Goal: Task Accomplishment & Management: Use online tool/utility

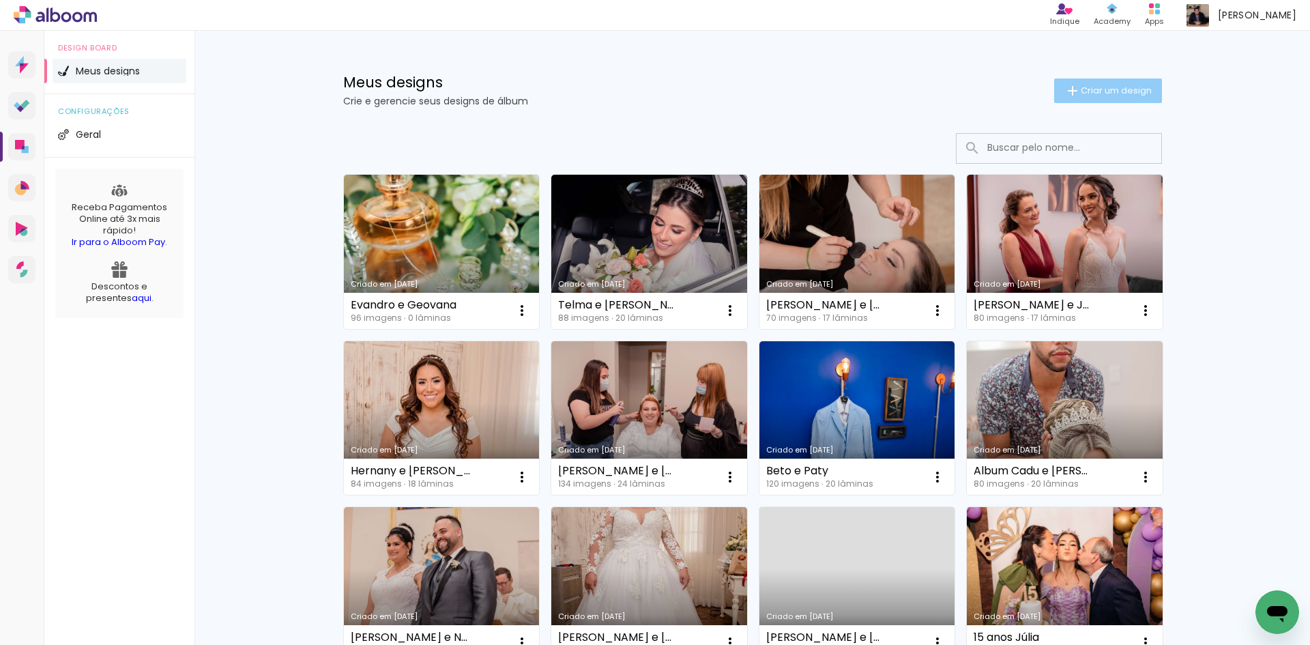
click at [1108, 99] on paper-button "Criar um design" at bounding box center [1108, 90] width 108 height 25
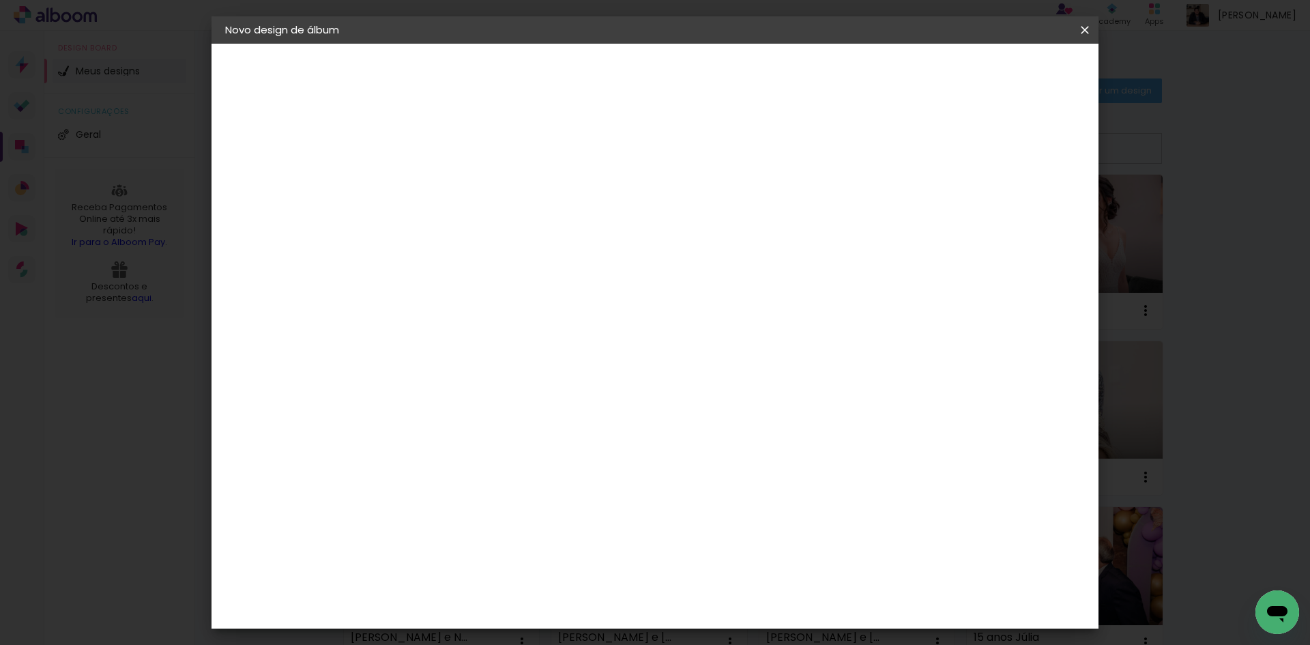
click at [448, 178] on input at bounding box center [448, 183] width 0 height 21
type input "Taila e Mates"
type paper-input "Taila e Mates"
type input "Taila e [PERSON_NAME]"
type paper-input "Taila e [PERSON_NAME]"
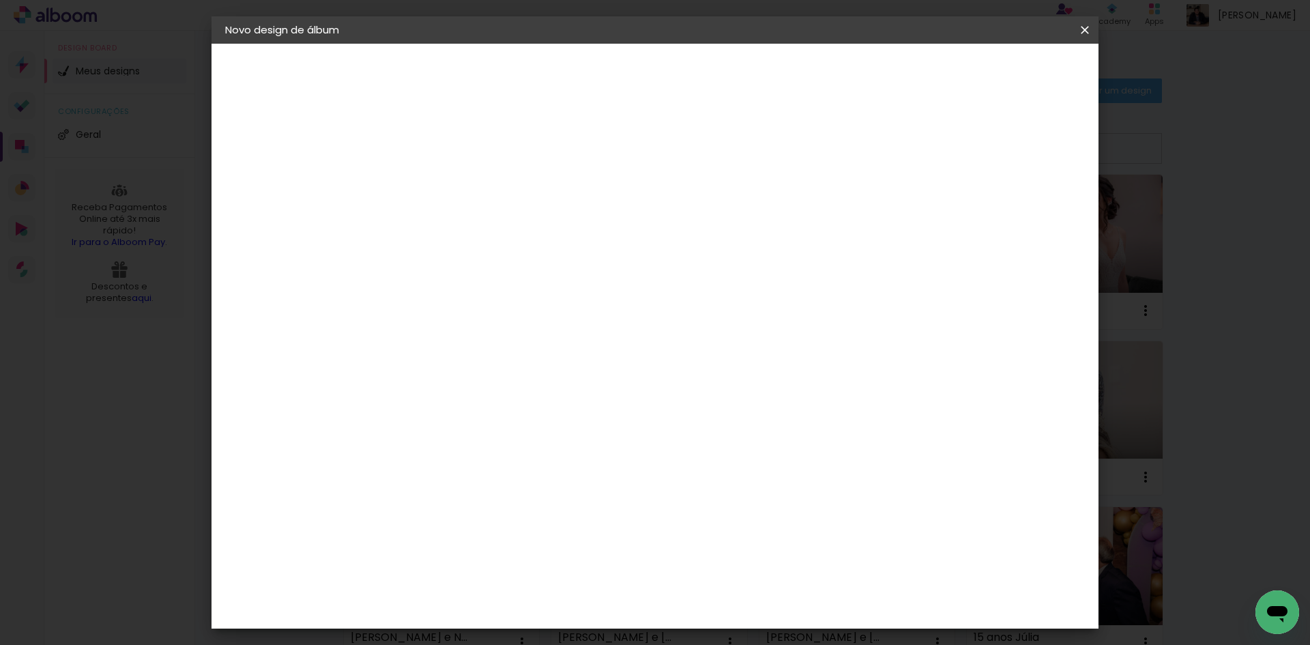
click at [0, 0] on slot "Avançar" at bounding box center [0, 0] width 0 height 0
click at [536, 218] on input "[GEOGRAPHIC_DATA]" at bounding box center [477, 218] width 127 height 17
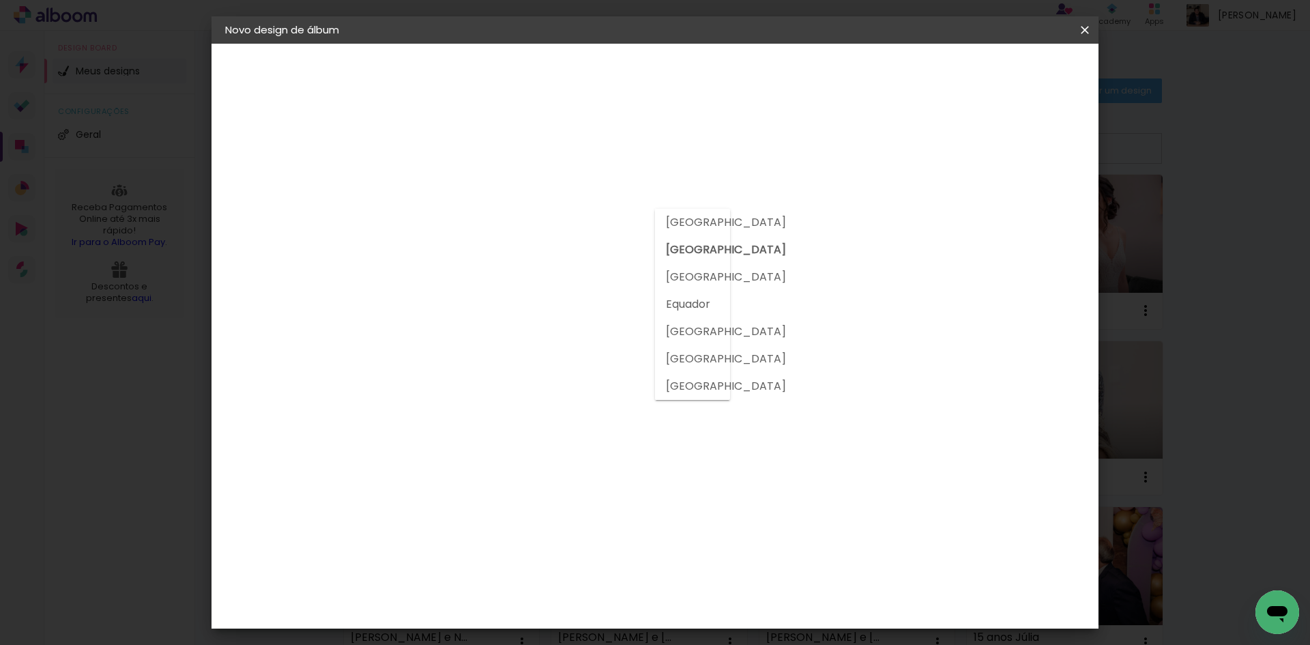
click at [0, 0] on slot "[GEOGRAPHIC_DATA]" at bounding box center [0, 0] width 0 height 0
click at [515, 253] on input at bounding box center [483, 259] width 138 height 17
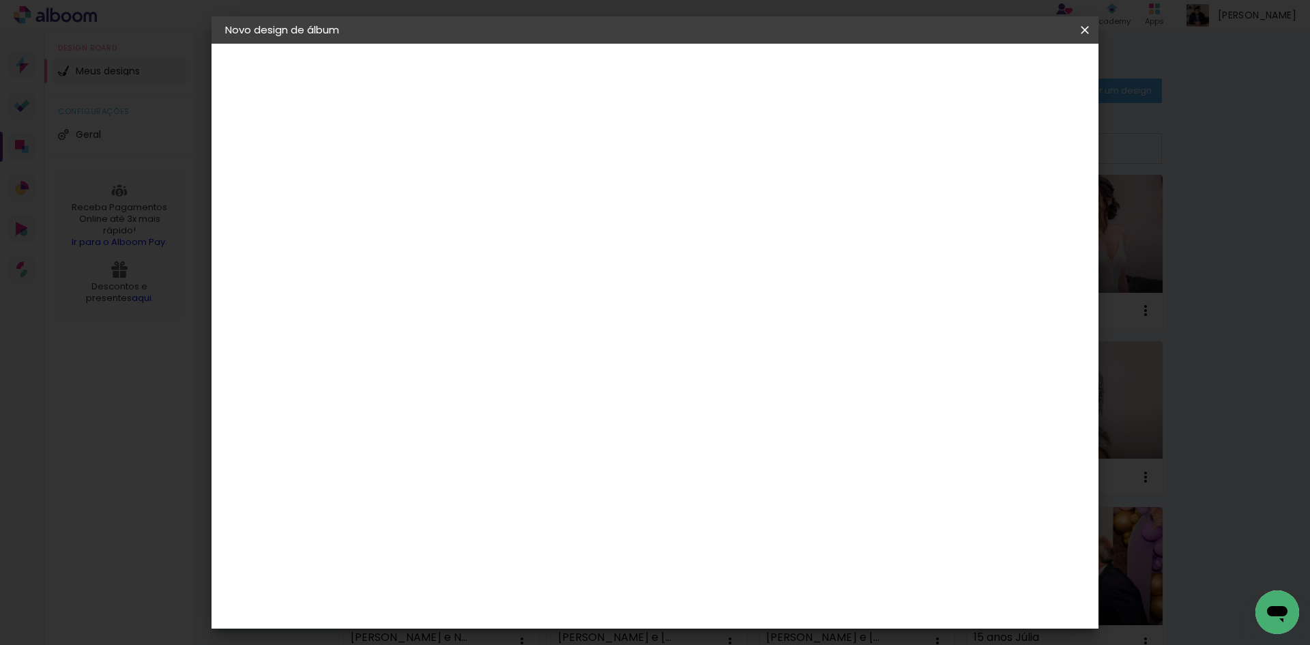
type input "matr"
type paper-input "matr"
click at [530, 319] on paper-item "Matrix" at bounding box center [470, 308] width 120 height 30
click at [0, 0] on slot "Avançar" at bounding box center [0, 0] width 0 height 0
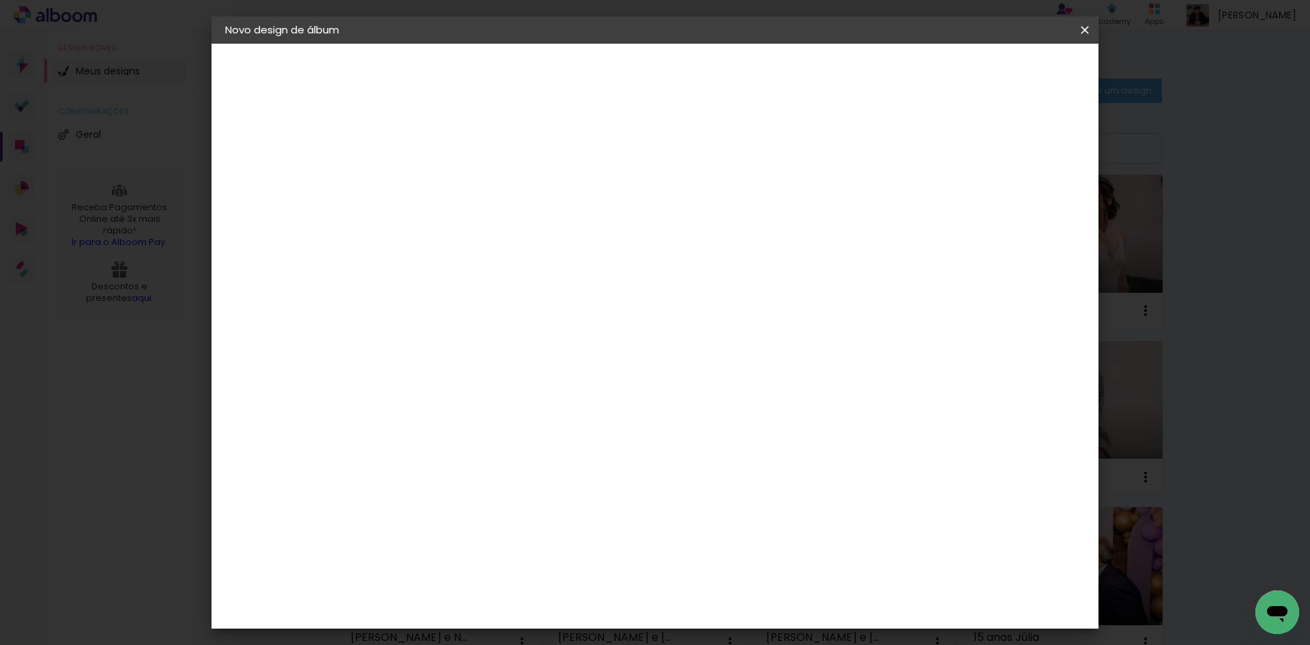
click at [541, 614] on span "30 × 30" at bounding box center [508, 628] width 63 height 28
click at [0, 0] on slot "Avançar" at bounding box center [0, 0] width 0 height 0
click at [1014, 64] on paper-button "Iniciar design" at bounding box center [968, 72] width 89 height 23
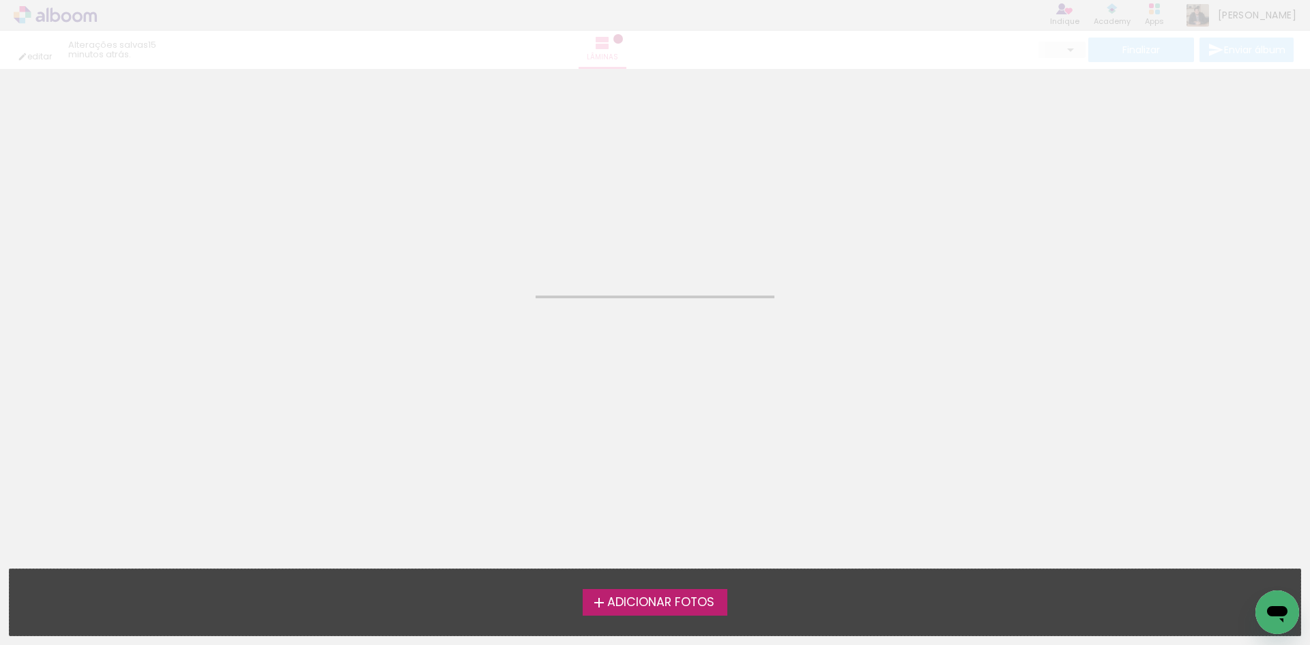
click at [642, 601] on span "Adicionar Fotos" at bounding box center [660, 603] width 107 height 12
click at [0, 0] on input "file" at bounding box center [0, 0] width 0 height 0
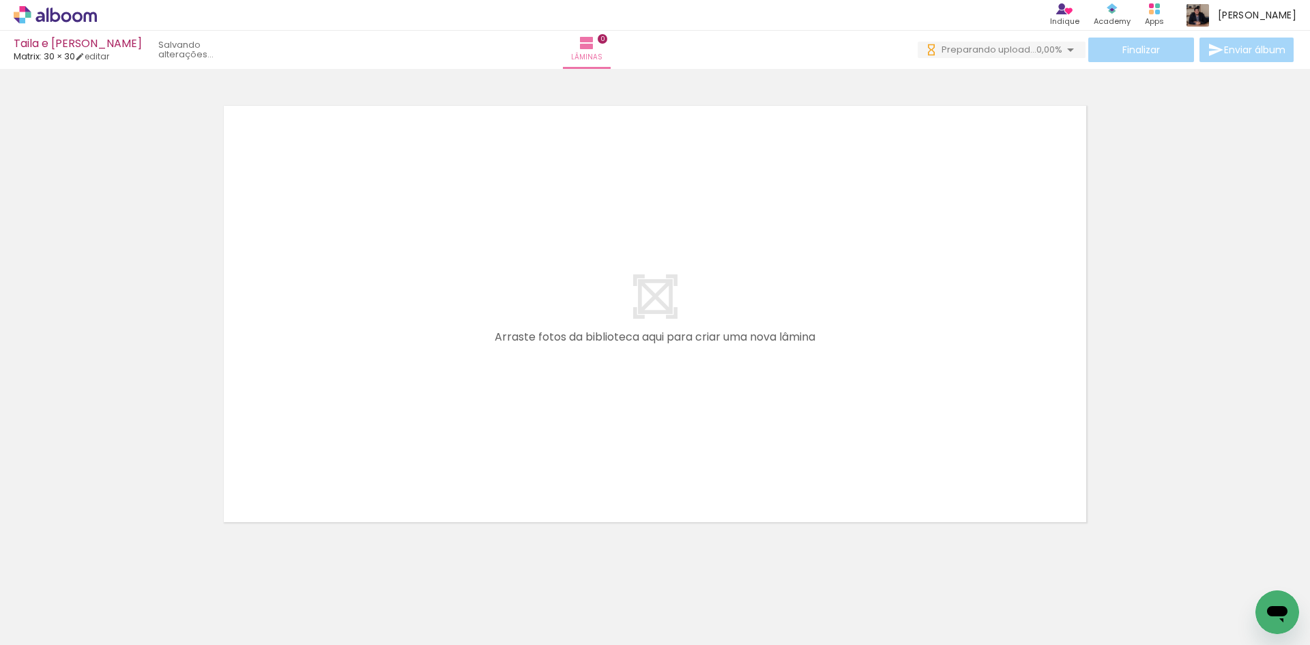
click at [58, 623] on span "Adicionar Fotos" at bounding box center [48, 626] width 41 height 15
click at [0, 0] on input "file" at bounding box center [0, 0] width 0 height 0
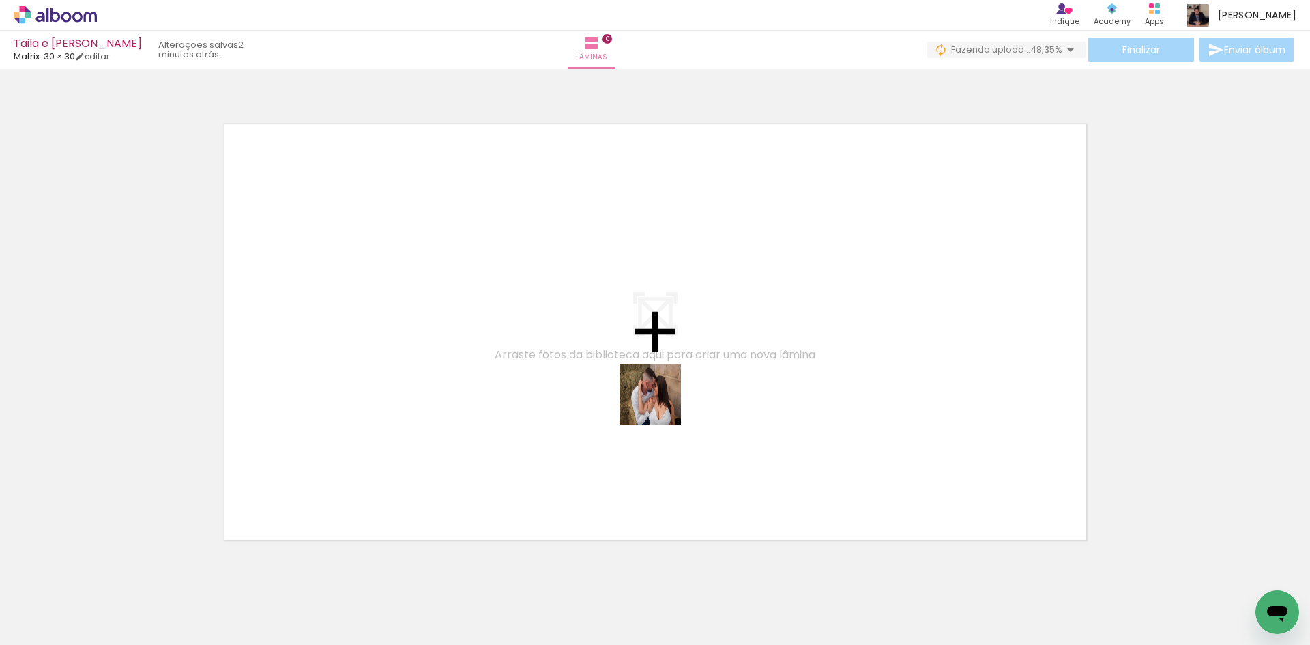
drag, startPoint x: 593, startPoint y: 598, endPoint x: 666, endPoint y: 379, distance: 230.9
click at [666, 379] on quentale-workspace at bounding box center [655, 322] width 1310 height 645
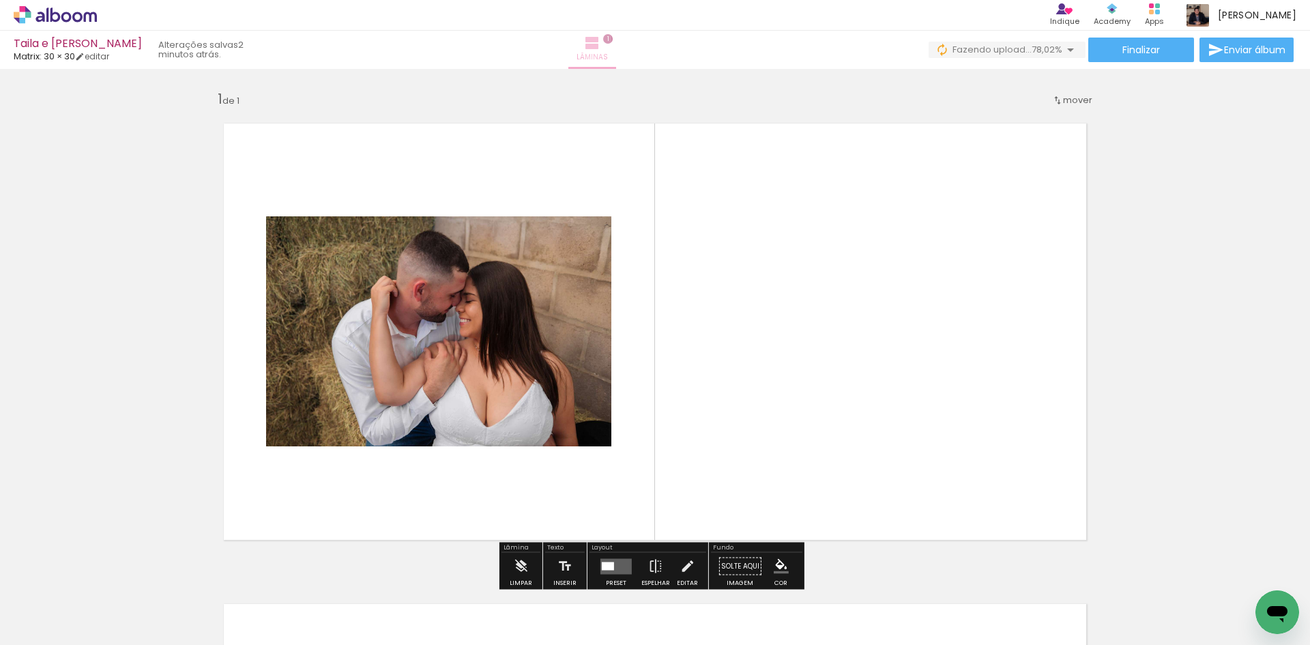
click at [601, 40] on iron-icon at bounding box center [592, 43] width 16 height 16
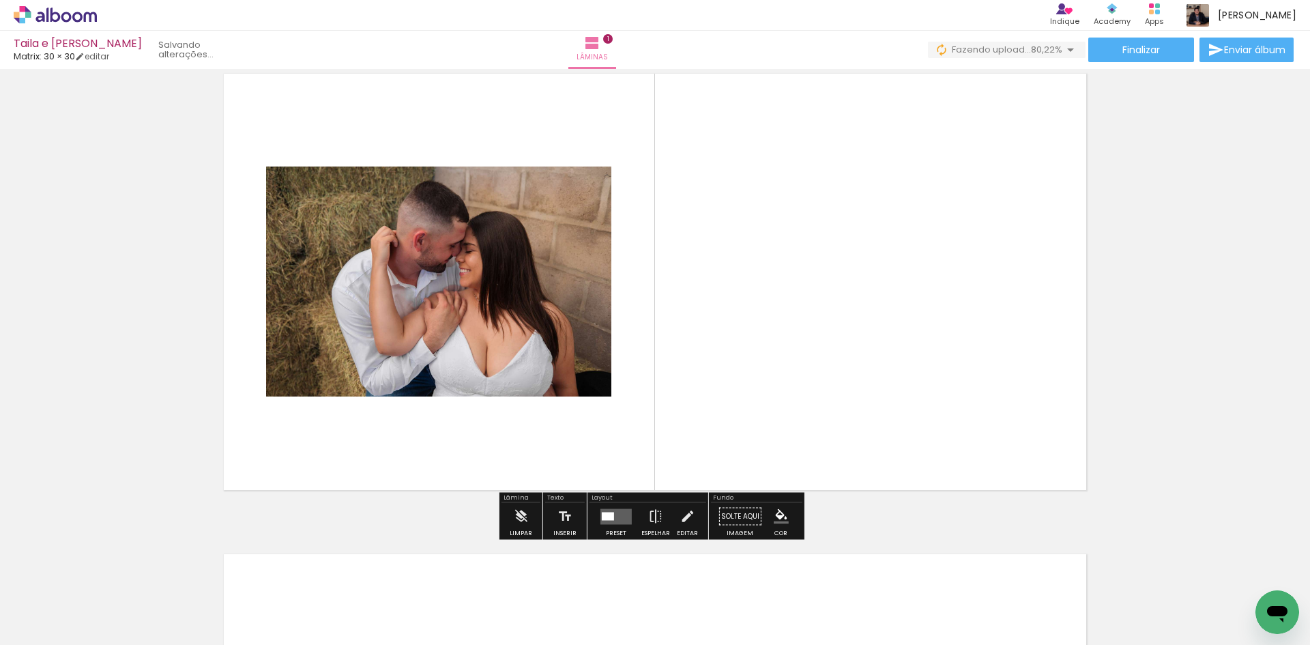
scroll to position [46, 0]
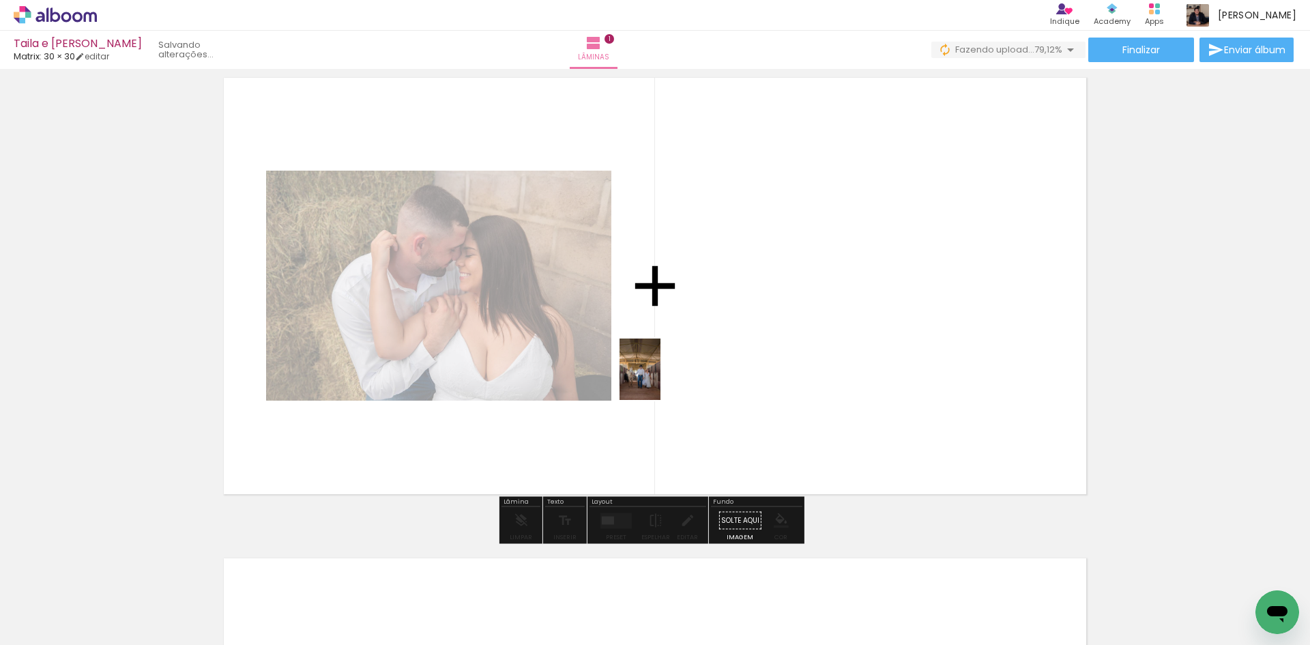
drag, startPoint x: 547, startPoint y: 561, endPoint x: 665, endPoint y: 361, distance: 231.9
click at [665, 361] on quentale-workspace at bounding box center [655, 322] width 1310 height 645
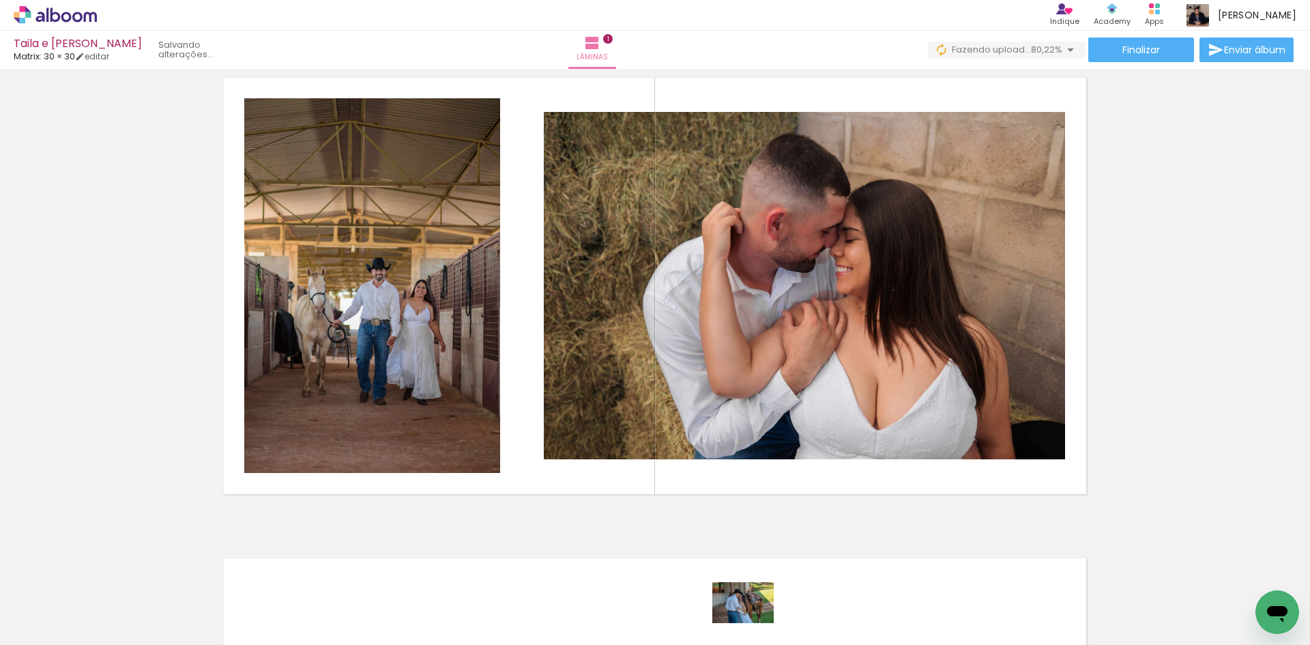
drag, startPoint x: 751, startPoint y: 617, endPoint x: 755, endPoint y: 623, distance: 7.0
click at [755, 622] on div at bounding box center [749, 599] width 68 height 45
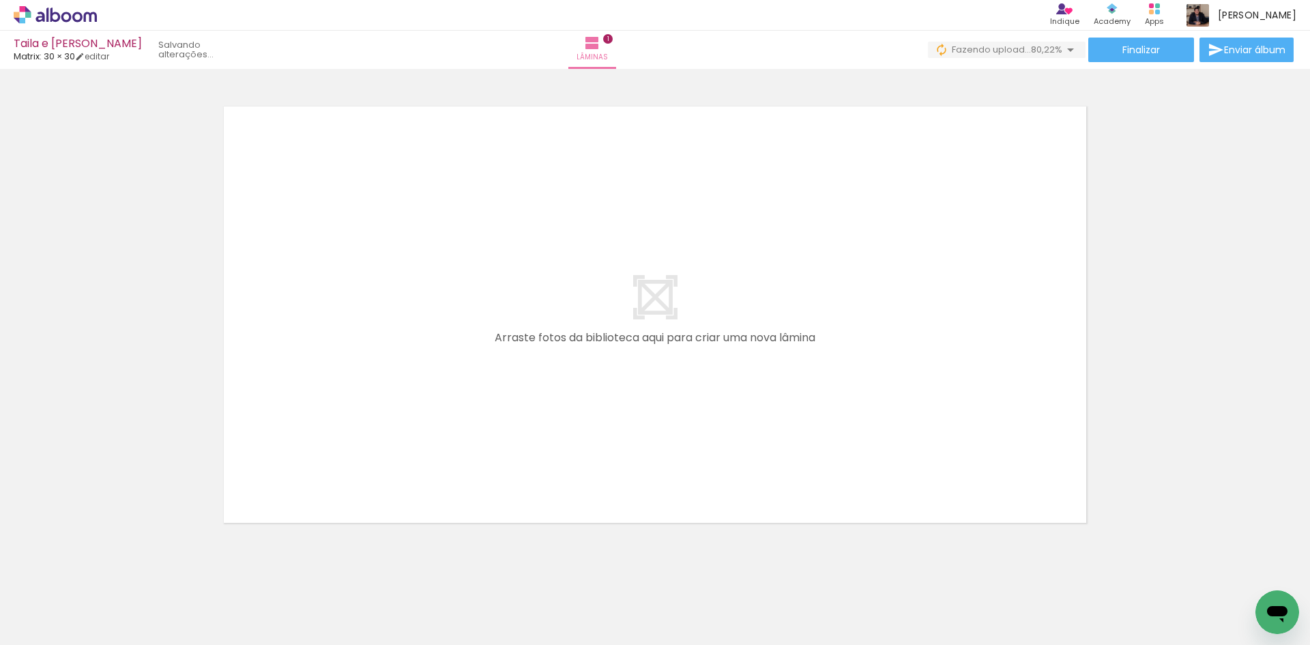
scroll to position [500, 0]
drag, startPoint x: 641, startPoint y: 521, endPoint x: 595, endPoint y: 435, distance: 98.0
click at [595, 435] on quentale-workspace at bounding box center [655, 322] width 1310 height 645
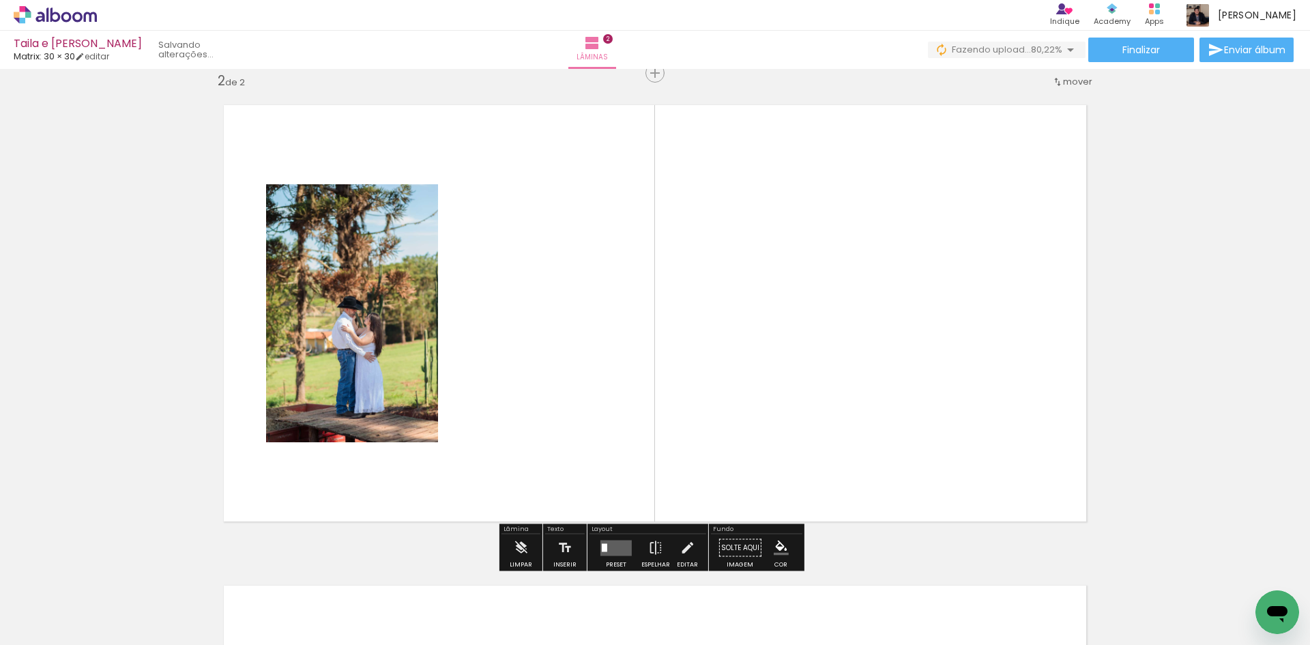
scroll to position [498, 0]
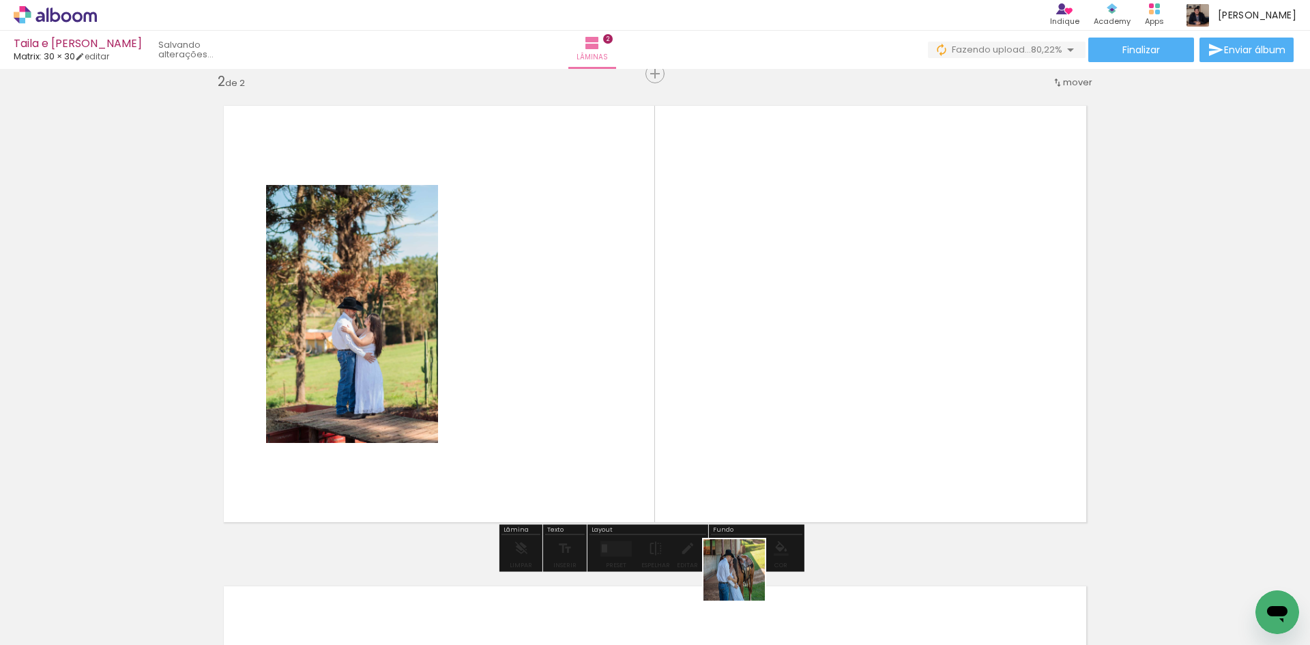
drag, startPoint x: 751, startPoint y: 605, endPoint x: 672, endPoint y: 473, distance: 153.3
click at [672, 473] on quentale-workspace at bounding box center [655, 322] width 1310 height 645
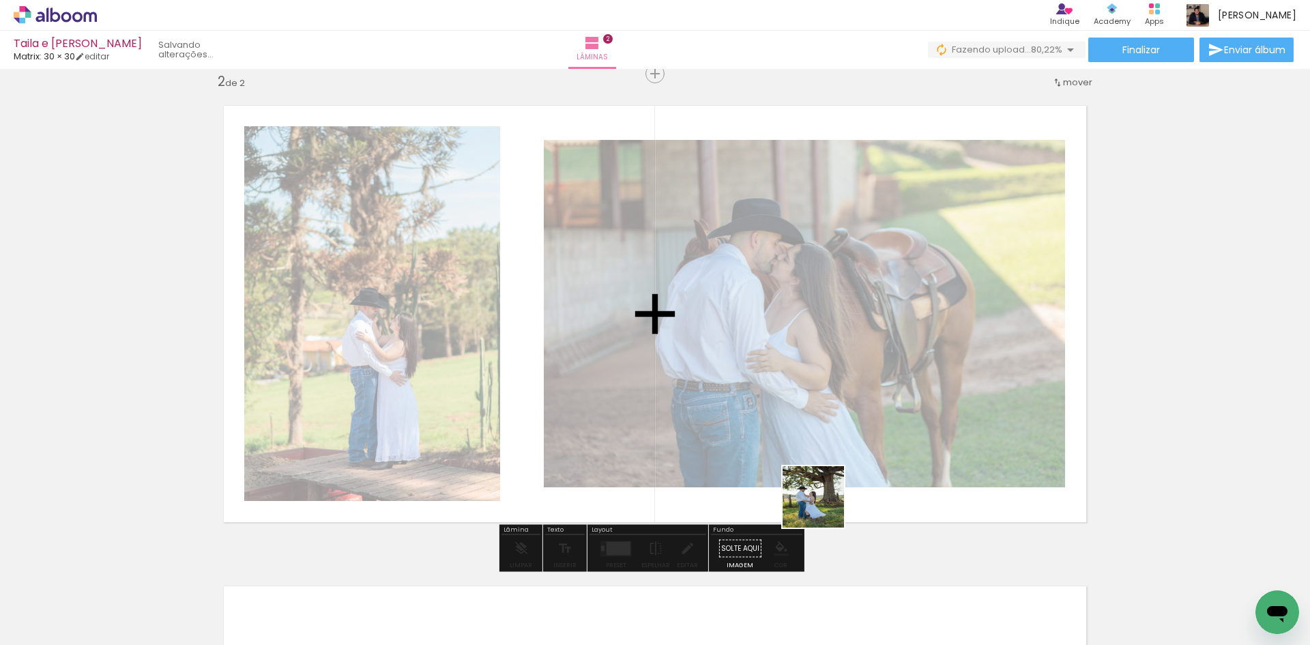
drag, startPoint x: 831, startPoint y: 603, endPoint x: 829, endPoint y: 476, distance: 127.6
click at [829, 476] on quentale-workspace at bounding box center [655, 322] width 1310 height 645
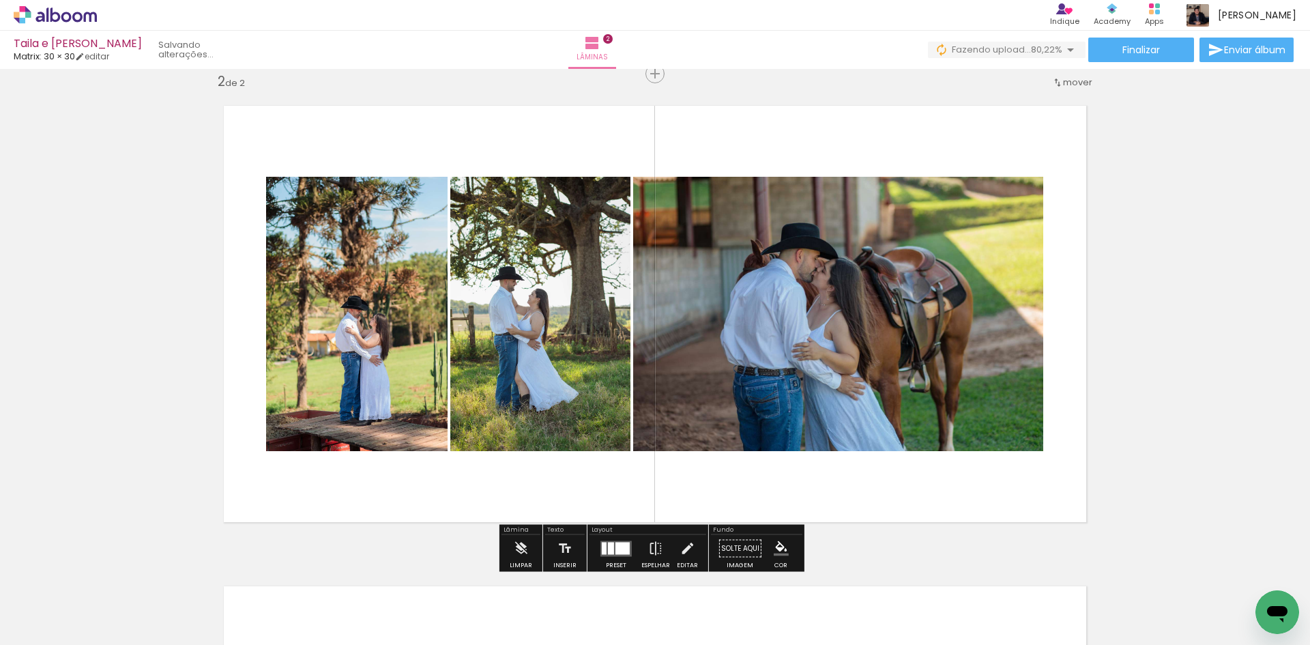
drag, startPoint x: 903, startPoint y: 609, endPoint x: 923, endPoint y: 474, distance: 136.6
click at [923, 474] on quentale-workspace at bounding box center [655, 322] width 1310 height 645
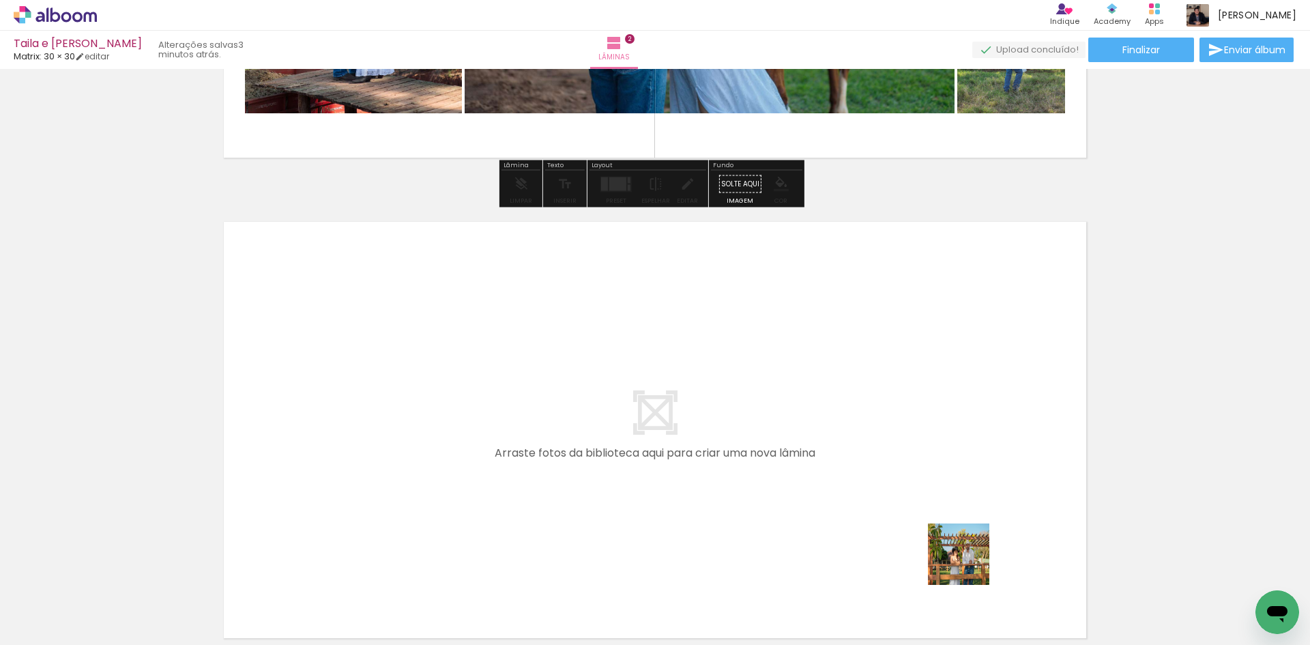
drag, startPoint x: 987, startPoint y: 592, endPoint x: 859, endPoint y: 455, distance: 187.4
click at [859, 455] on quentale-workspace at bounding box center [655, 322] width 1310 height 645
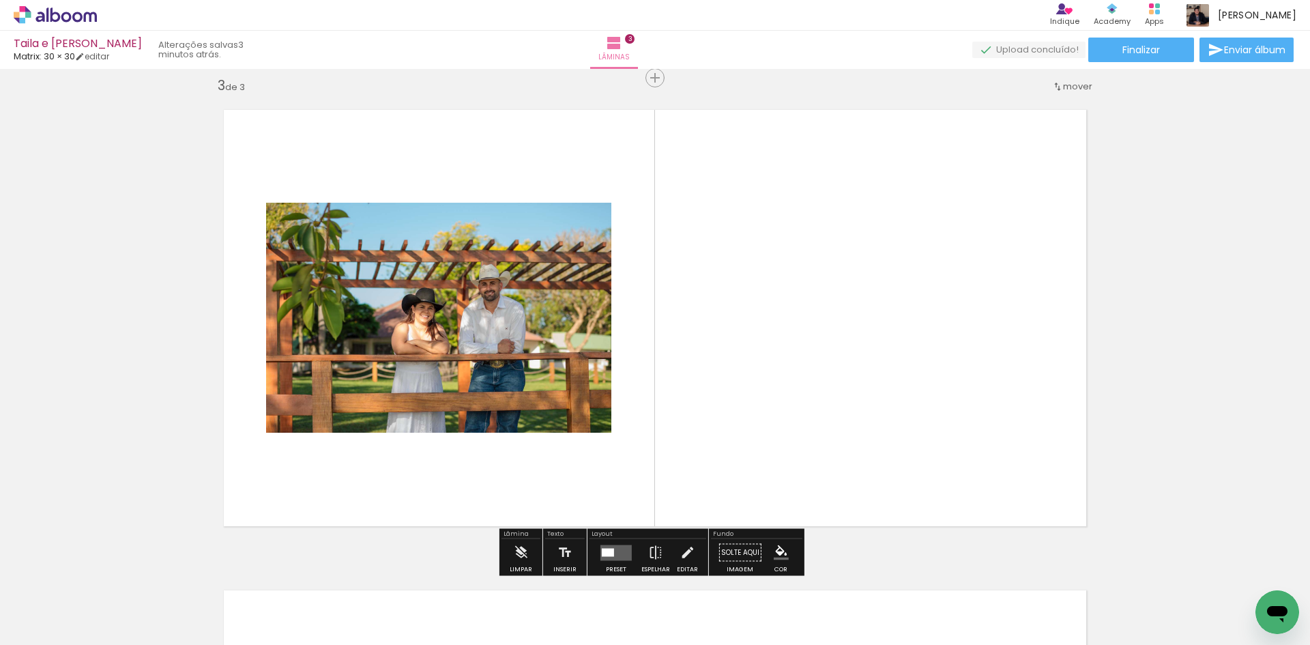
scroll to position [979, 0]
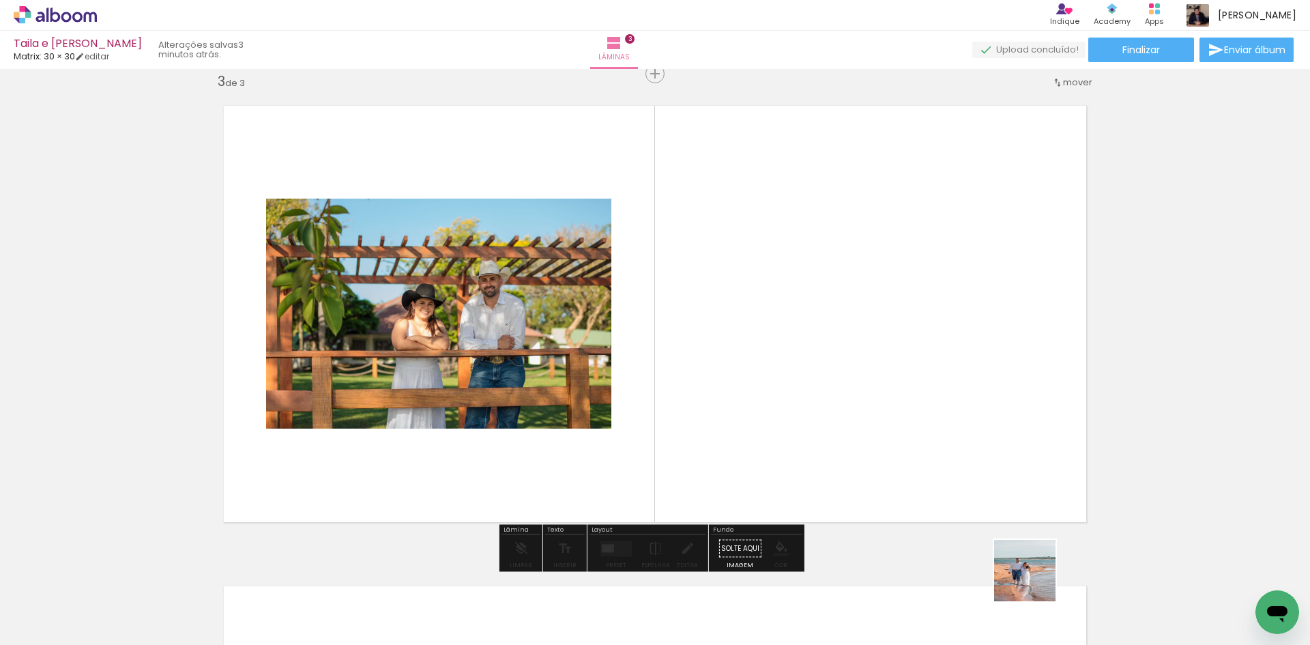
drag, startPoint x: 1055, startPoint y: 608, endPoint x: 906, endPoint y: 461, distance: 209.5
click at [906, 461] on quentale-workspace at bounding box center [655, 322] width 1310 height 645
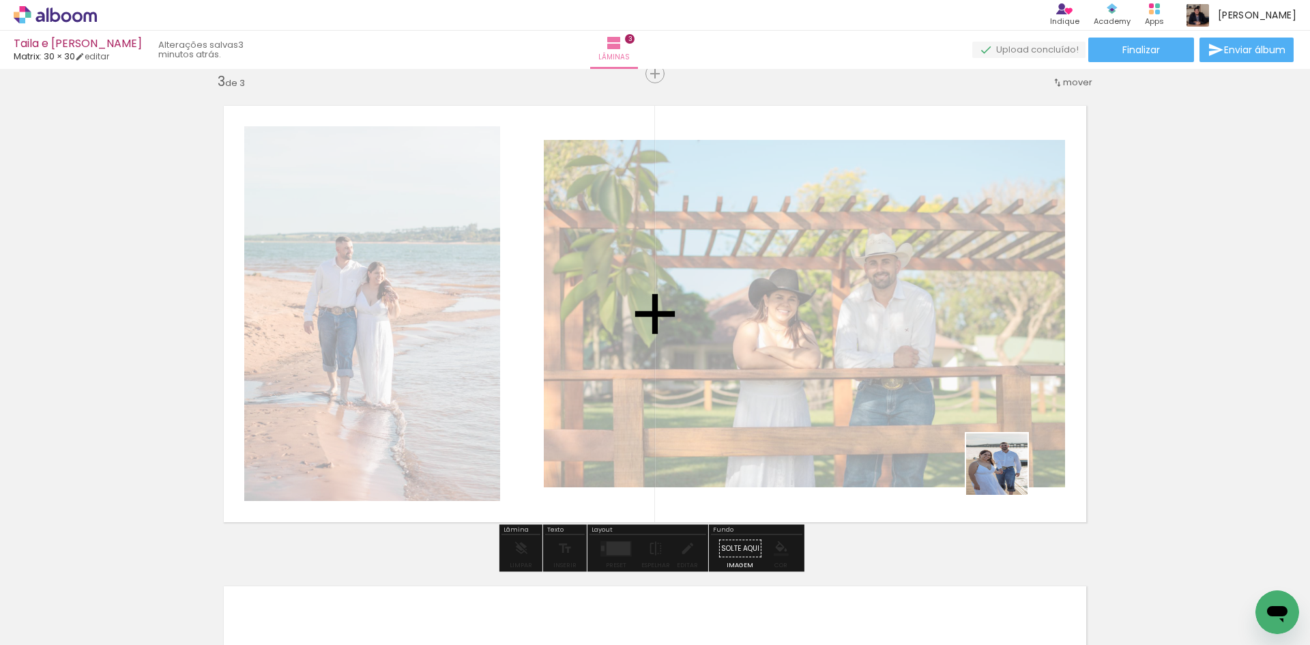
drag, startPoint x: 1135, startPoint y: 615, endPoint x: 1000, endPoint y: 461, distance: 205.1
click at [1001, 463] on quentale-workspace at bounding box center [655, 322] width 1310 height 645
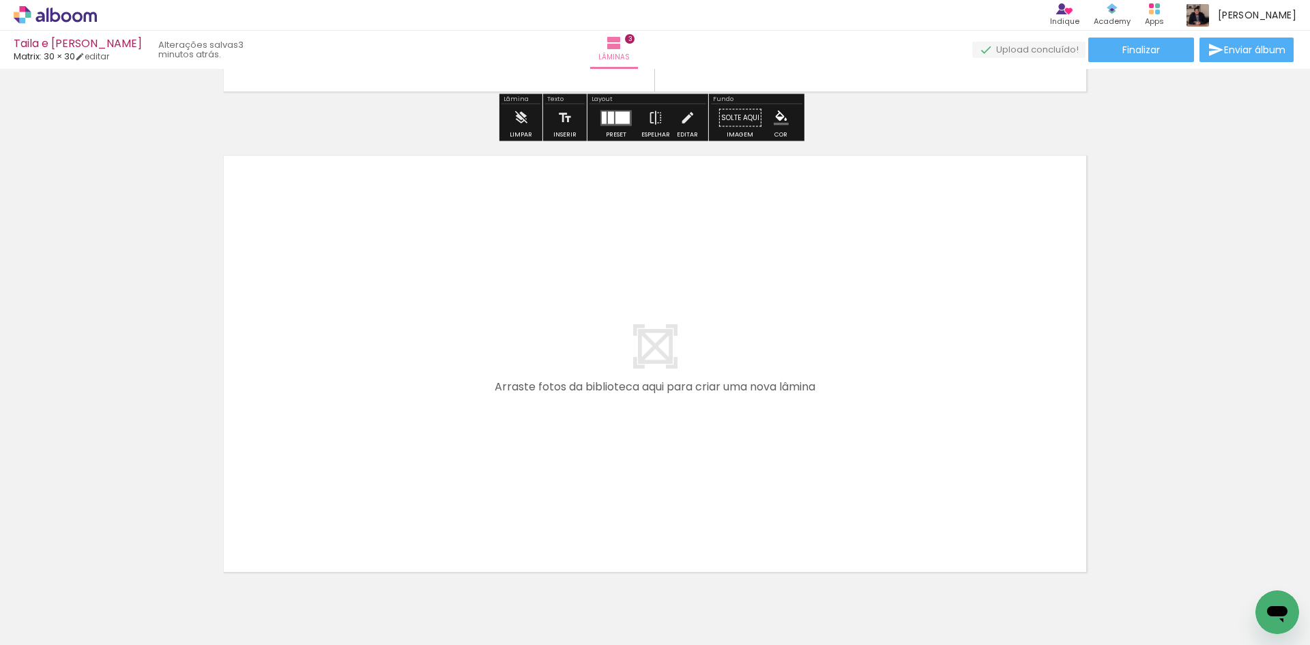
scroll to position [1433, 0]
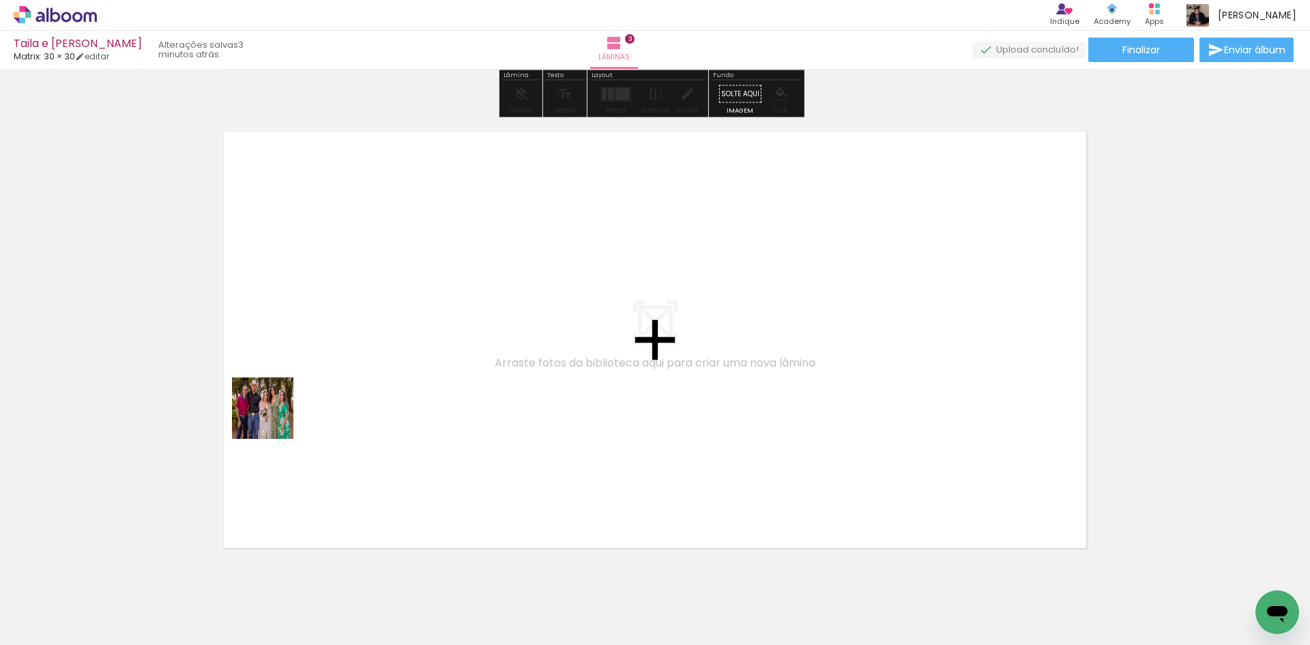
drag, startPoint x: 175, startPoint y: 547, endPoint x: 371, endPoint y: 354, distance: 275.1
click at [371, 354] on quentale-workspace at bounding box center [655, 322] width 1310 height 645
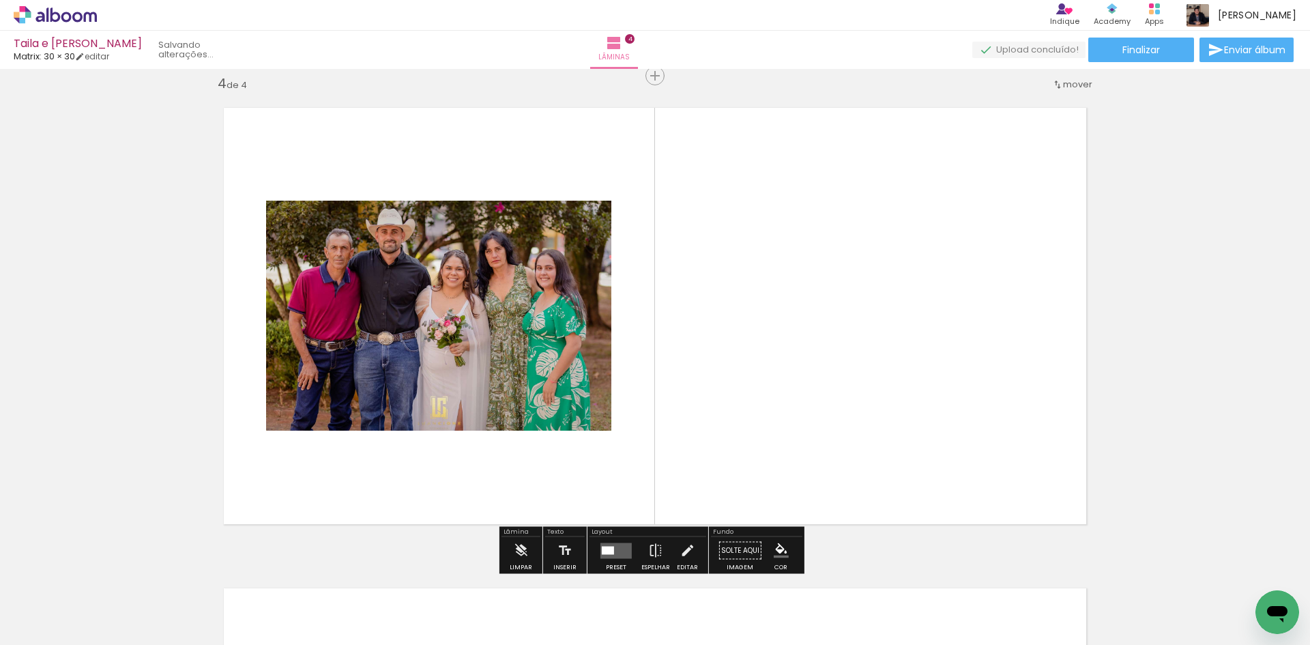
scroll to position [1459, 0]
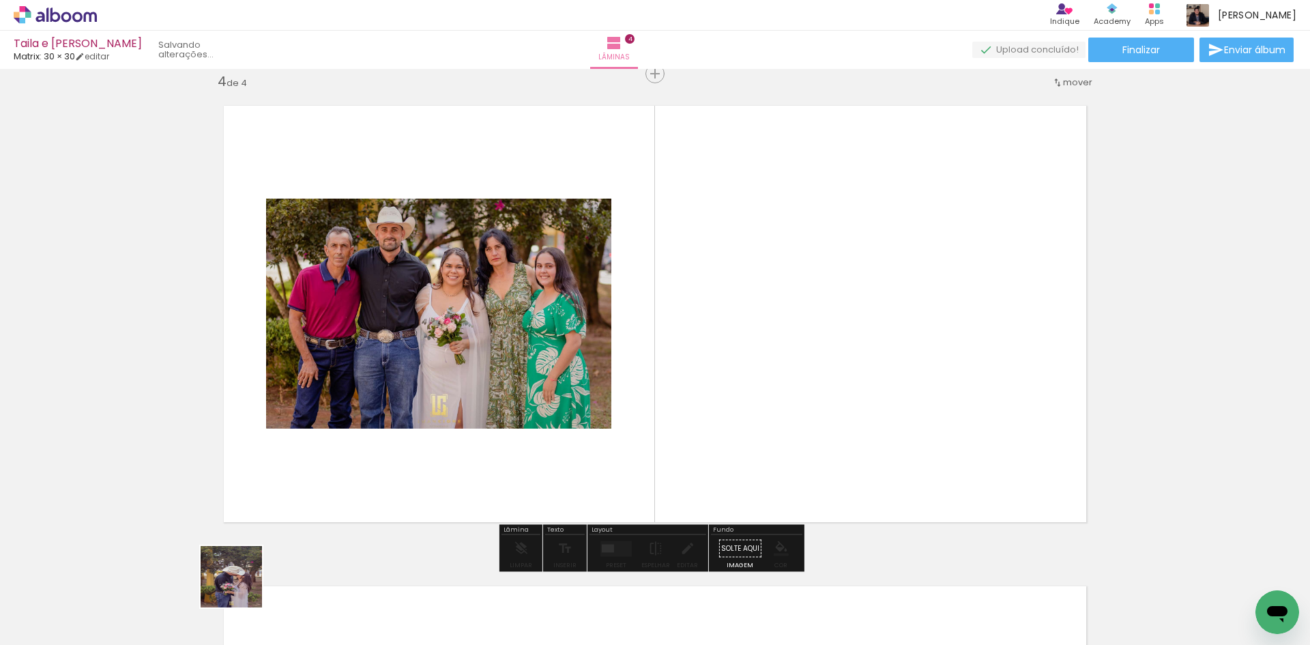
drag, startPoint x: 242, startPoint y: 587, endPoint x: 397, endPoint y: 433, distance: 219.1
click at [397, 433] on quentale-workspace at bounding box center [655, 322] width 1310 height 645
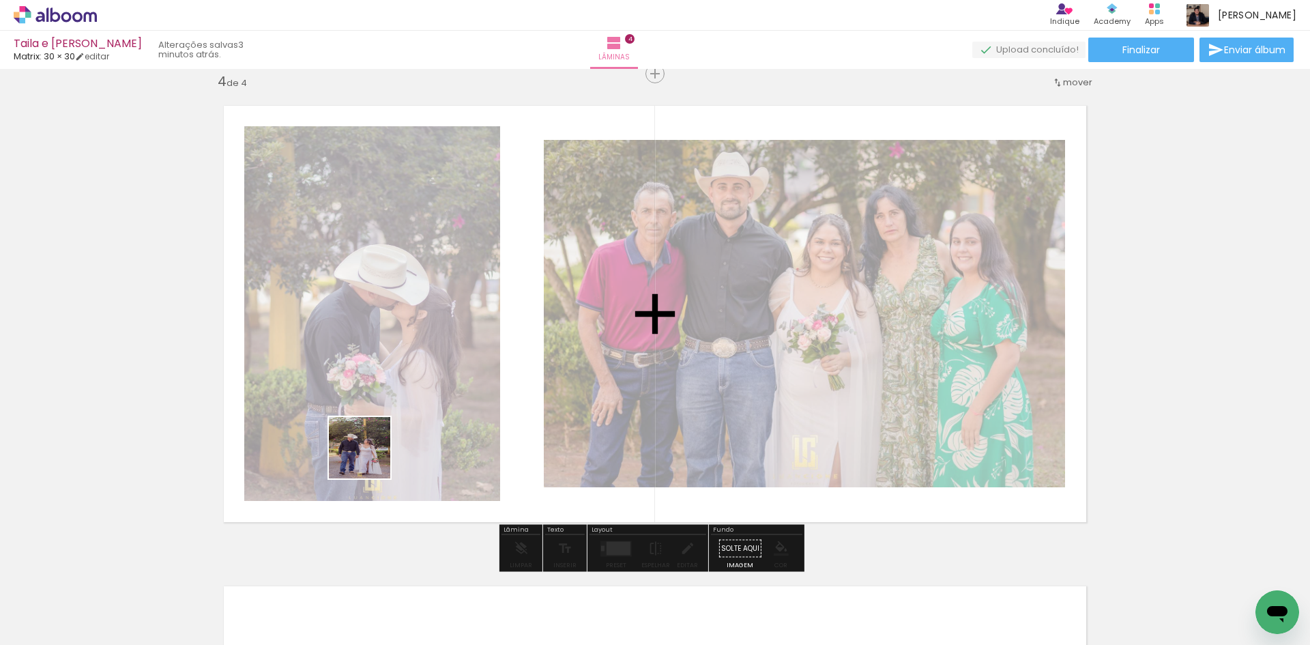
drag, startPoint x: 287, startPoint y: 596, endPoint x: 406, endPoint y: 407, distance: 222.7
click at [410, 394] on quentale-workspace at bounding box center [655, 322] width 1310 height 645
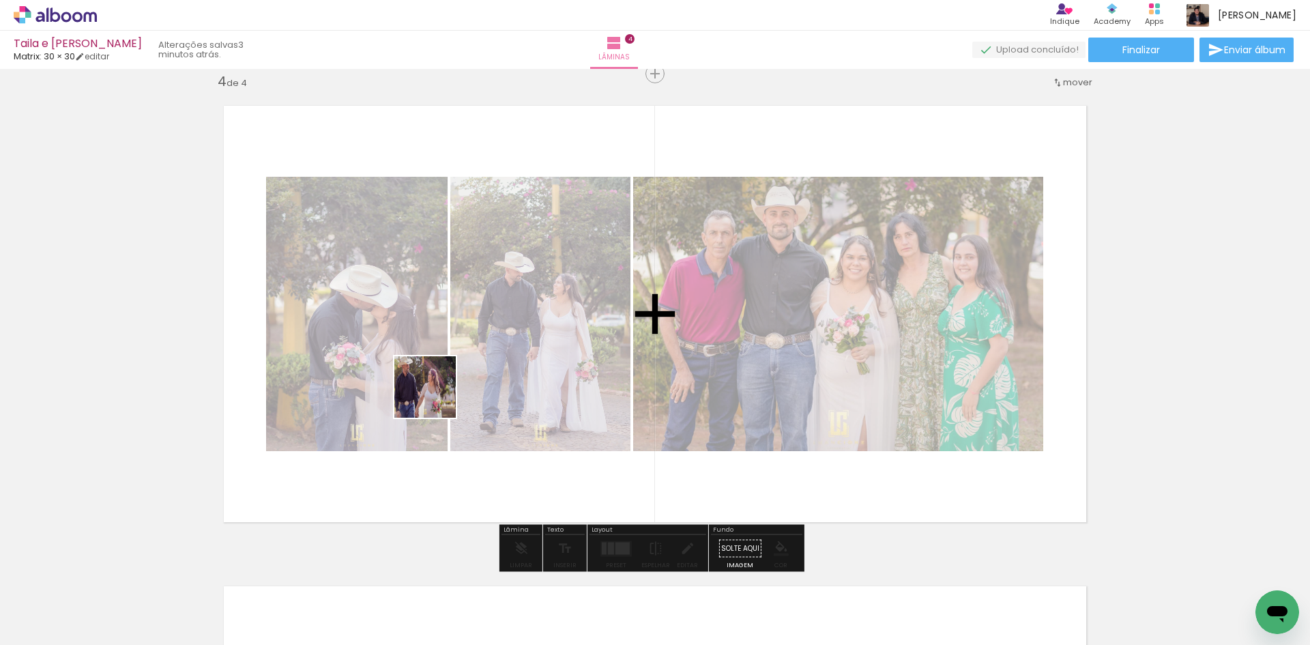
drag, startPoint x: 382, startPoint y: 593, endPoint x: 437, endPoint y: 391, distance: 209.3
click at [437, 390] on quentale-workspace at bounding box center [655, 322] width 1310 height 645
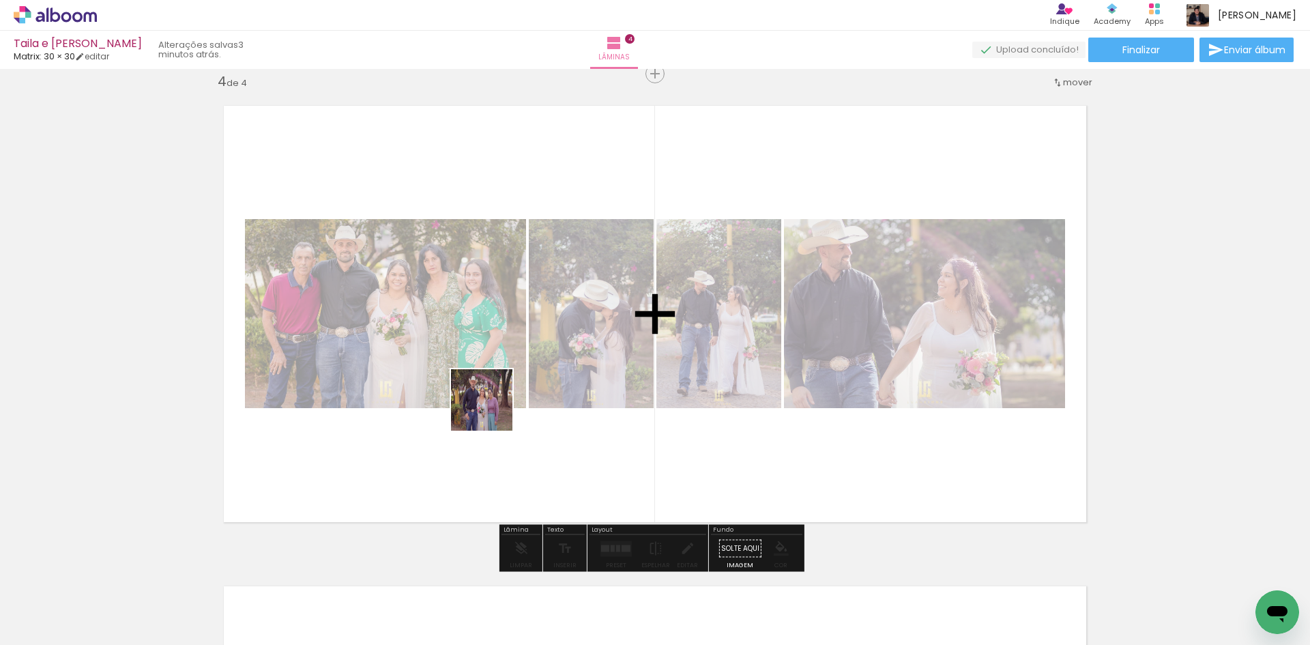
drag, startPoint x: 463, startPoint y: 484, endPoint x: 496, endPoint y: 392, distance: 97.1
click at [496, 395] on quentale-workspace at bounding box center [655, 322] width 1310 height 645
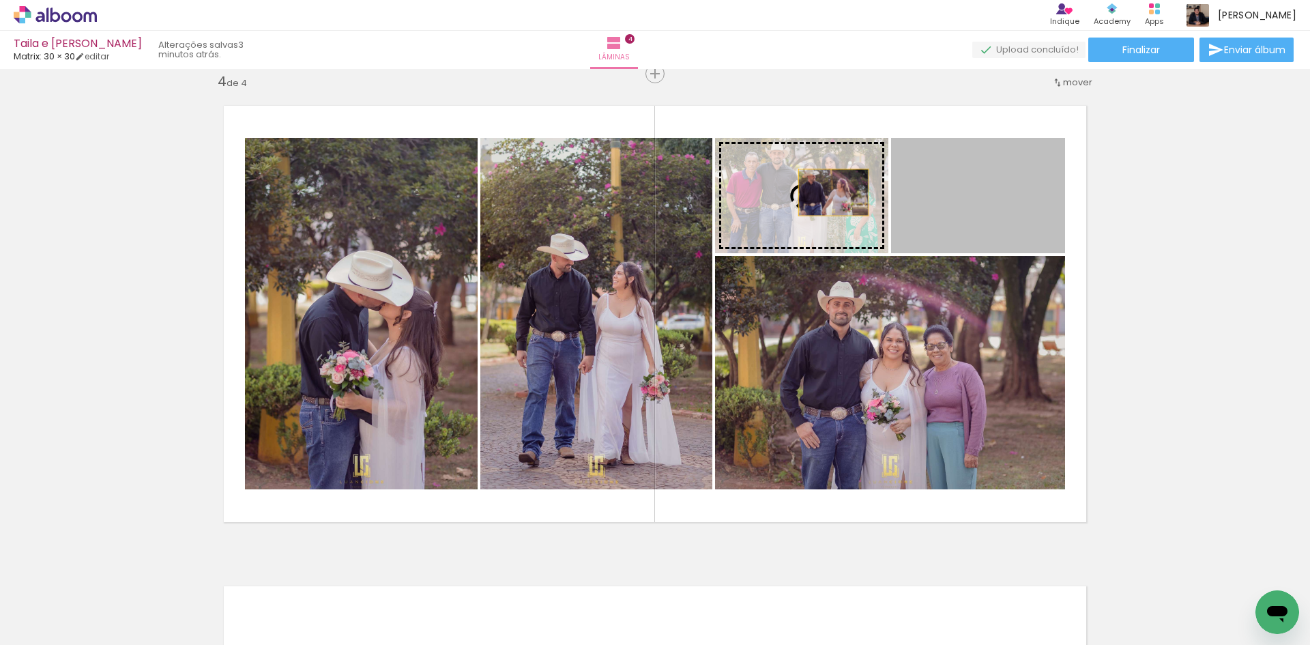
drag, startPoint x: 1014, startPoint y: 187, endPoint x: 828, endPoint y: 193, distance: 185.7
click at [0, 0] on slot at bounding box center [0, 0] width 0 height 0
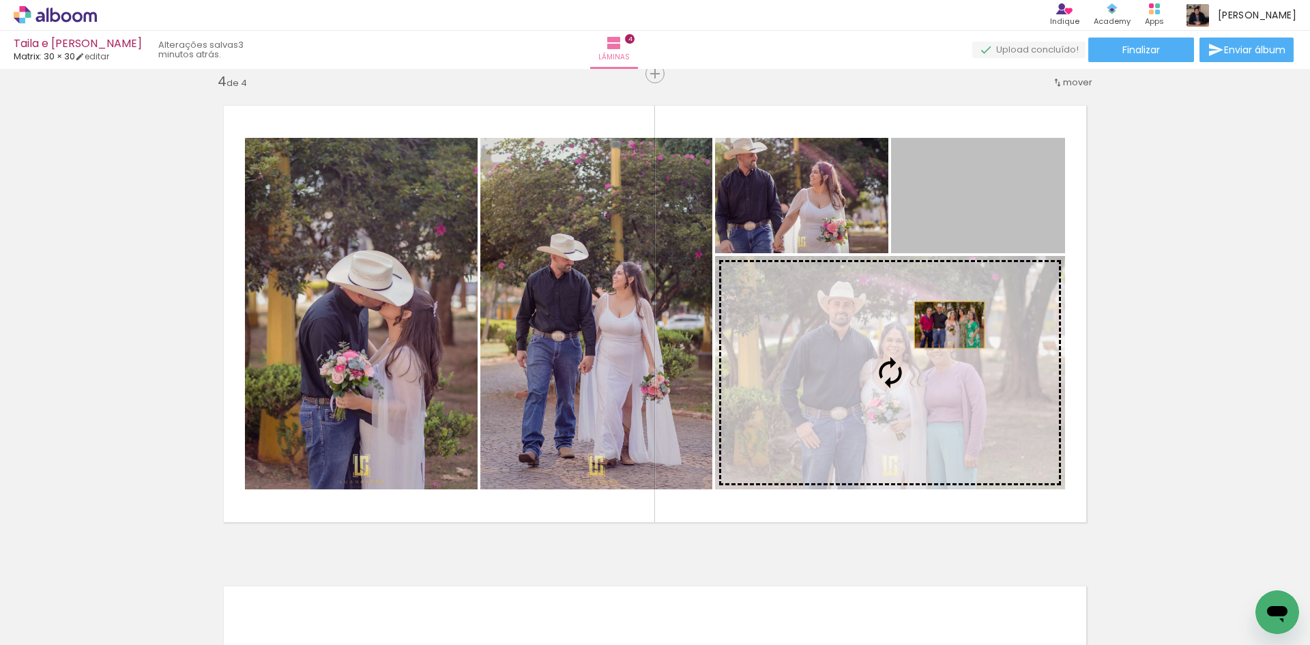
drag, startPoint x: 971, startPoint y: 186, endPoint x: 943, endPoint y: 332, distance: 148.6
click at [0, 0] on slot at bounding box center [0, 0] width 0 height 0
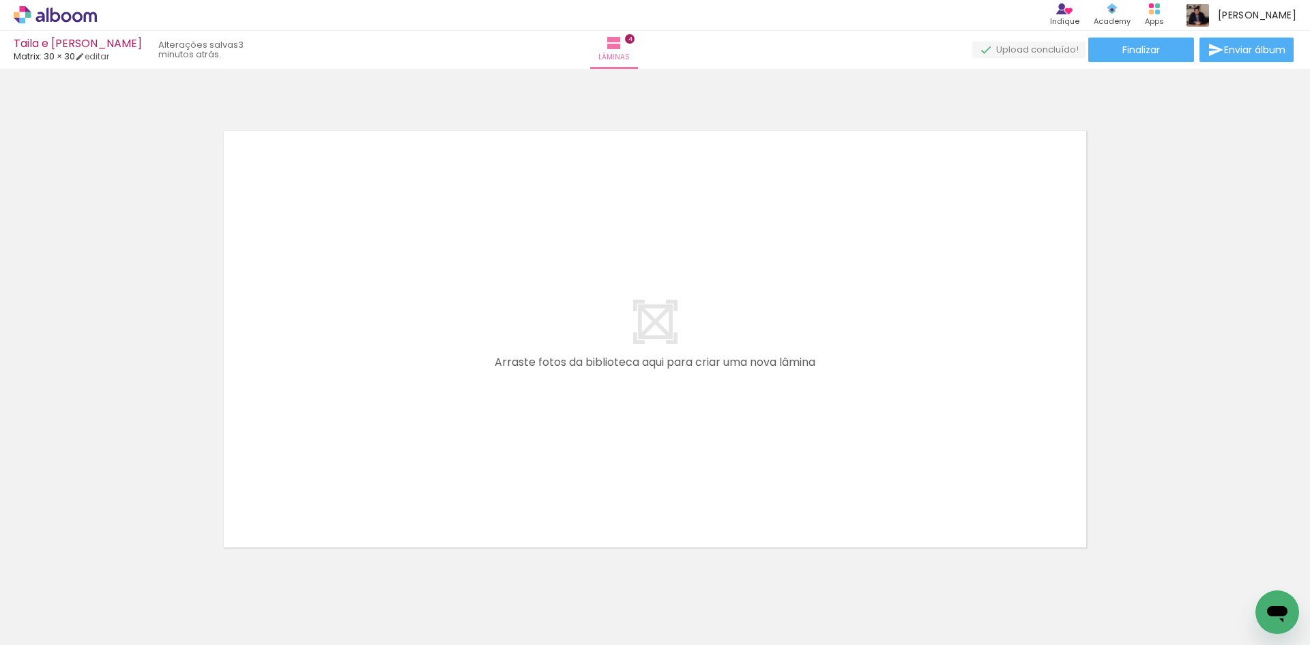
scroll to position [0, 964]
drag, startPoint x: 239, startPoint y: 603, endPoint x: 284, endPoint y: 405, distance: 202.3
click at [284, 405] on quentale-workspace at bounding box center [655, 322] width 1310 height 645
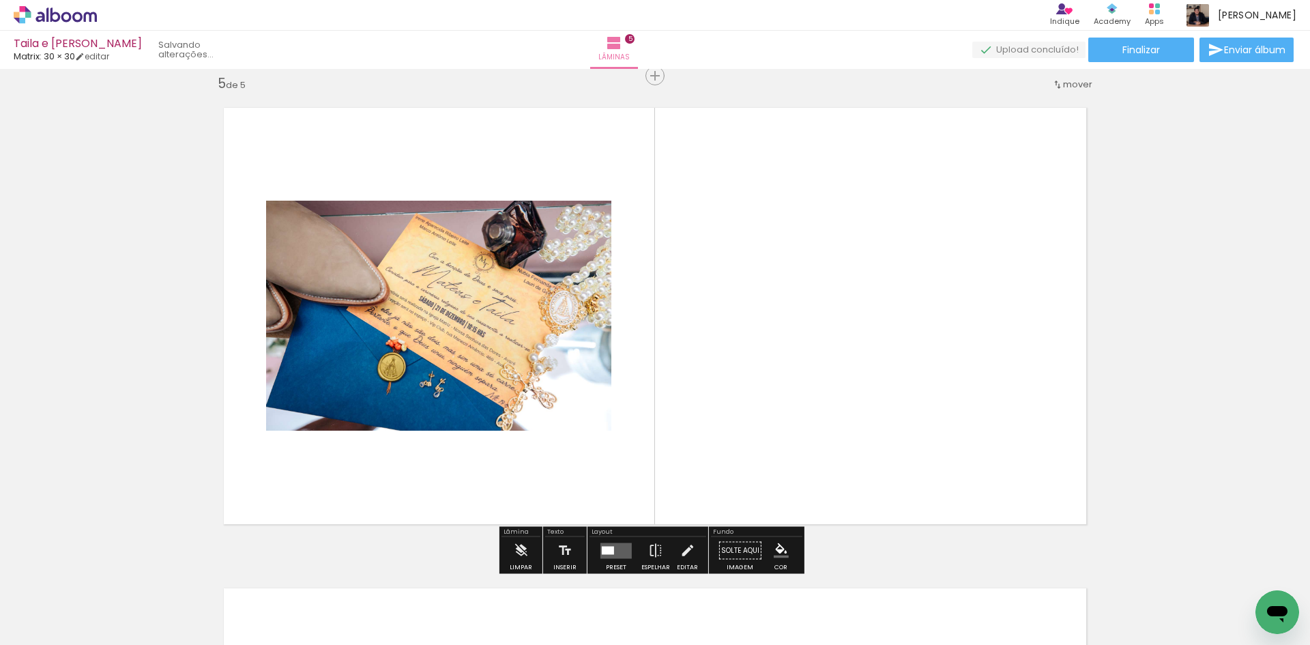
scroll to position [1940, 0]
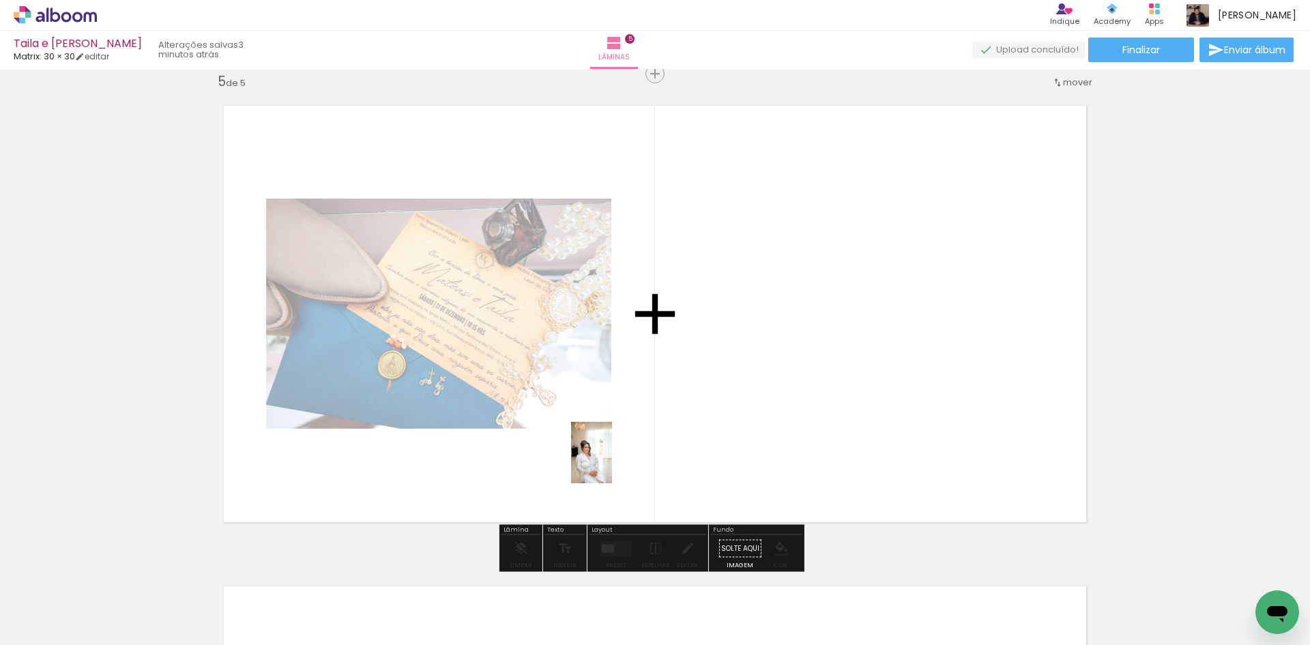
drag, startPoint x: 310, startPoint y: 598, endPoint x: 613, endPoint y: 455, distance: 335.2
click at [650, 433] on quentale-workspace at bounding box center [655, 322] width 1310 height 645
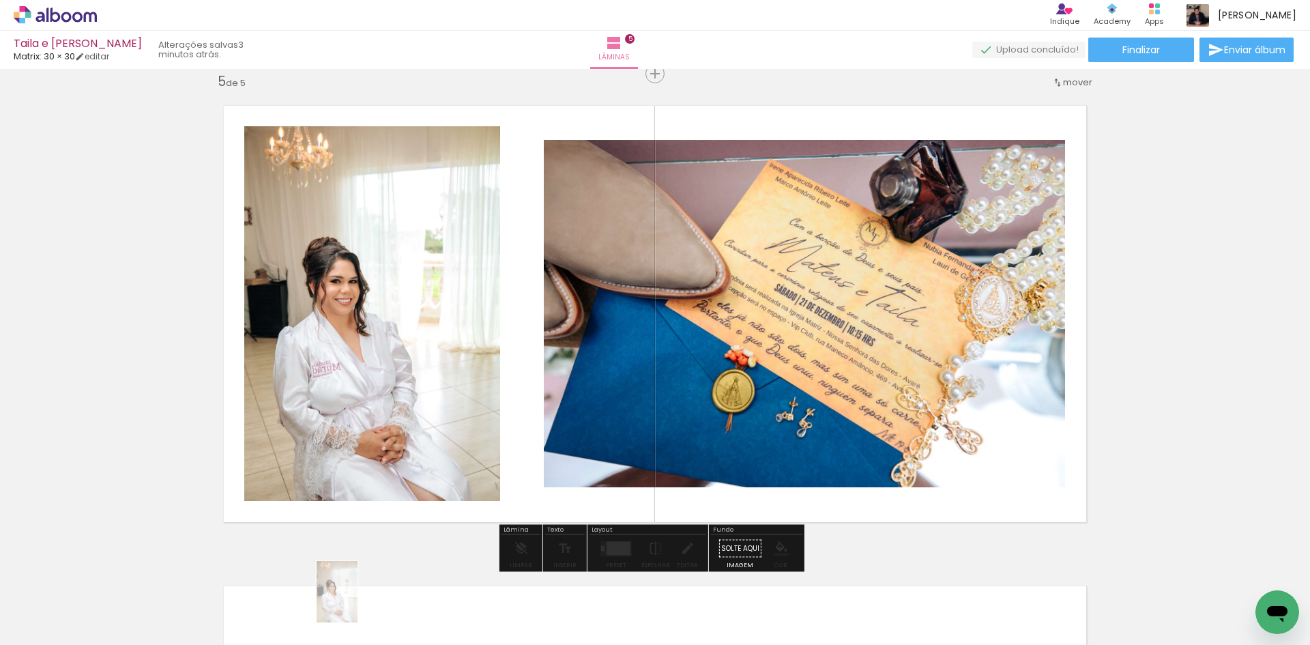
drag, startPoint x: 322, startPoint y: 601, endPoint x: 358, endPoint y: 602, distance: 35.5
click at [343, 602] on iron-image at bounding box center [320, 599] width 48 height 70
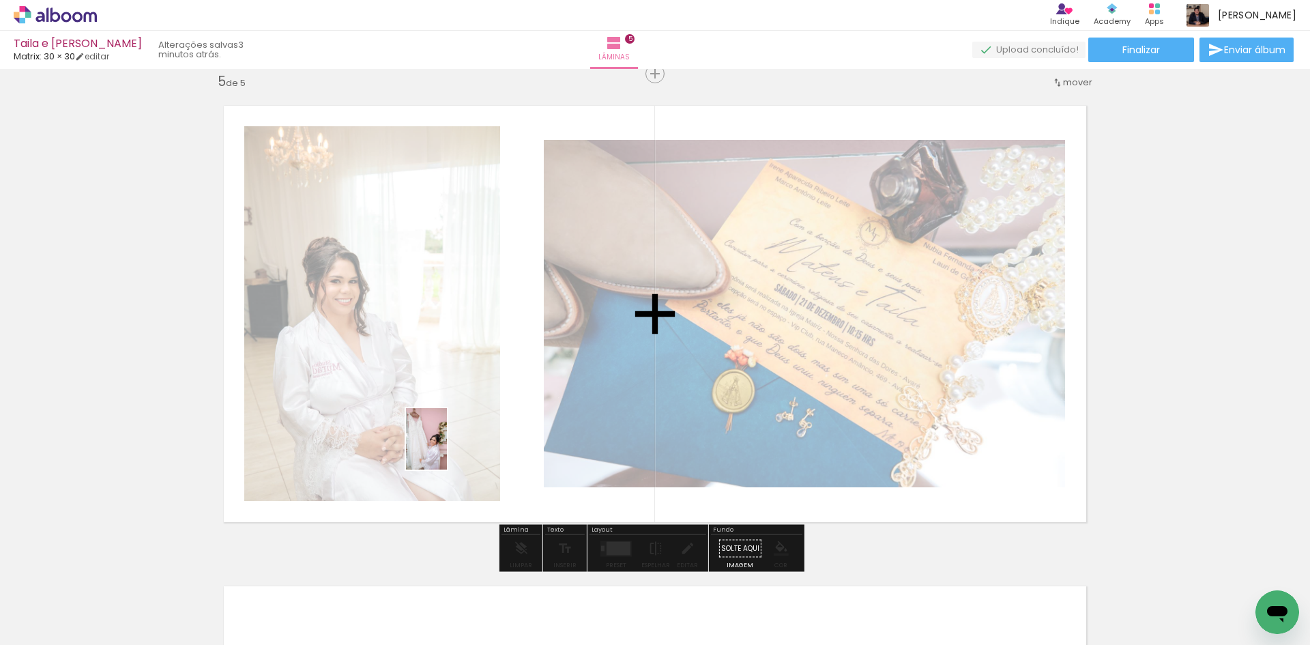
drag, startPoint x: 386, startPoint y: 592, endPoint x: 446, endPoint y: 454, distance: 150.4
click at [447, 448] on quentale-workspace at bounding box center [655, 322] width 1310 height 645
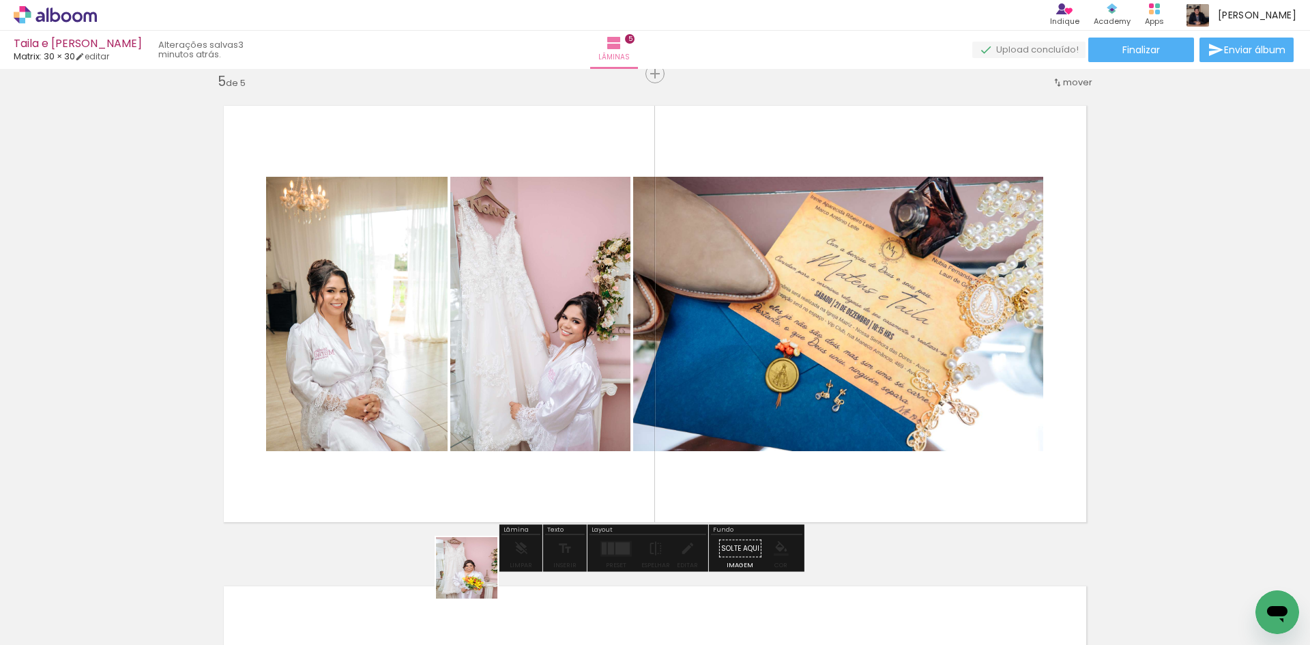
drag, startPoint x: 476, startPoint y: 584, endPoint x: 525, endPoint y: 453, distance: 140.0
click at [525, 453] on quentale-workspace at bounding box center [655, 322] width 1310 height 645
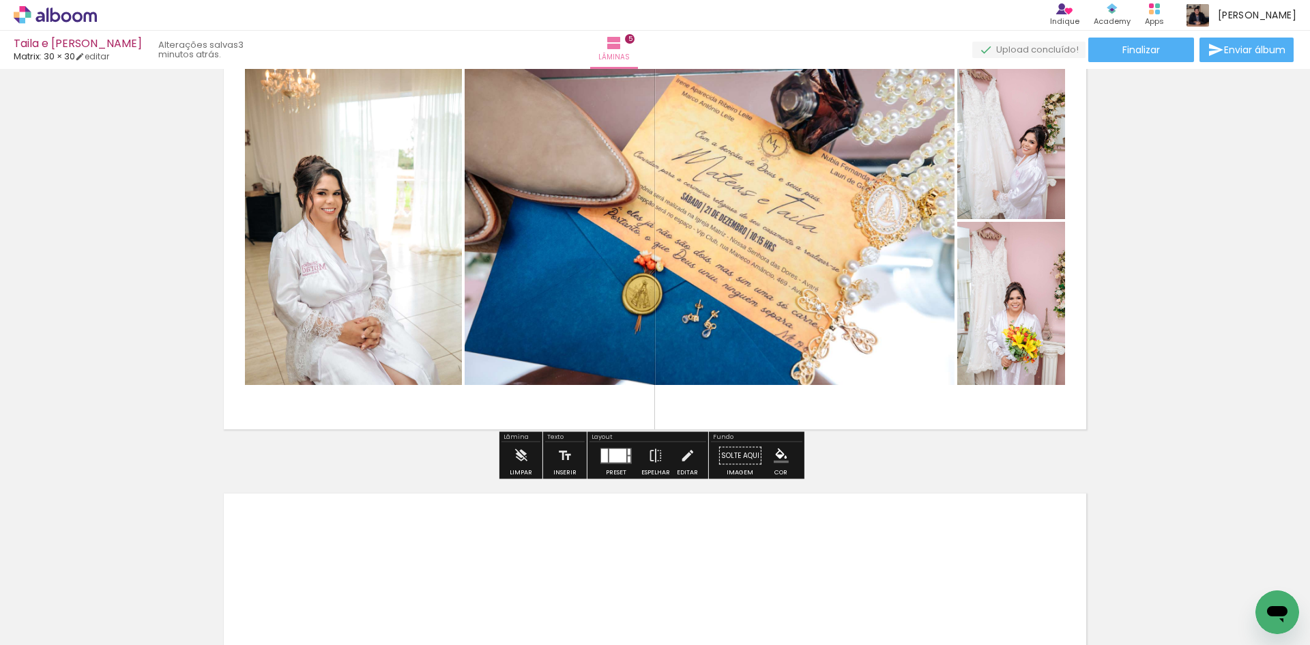
scroll to position [2122, 0]
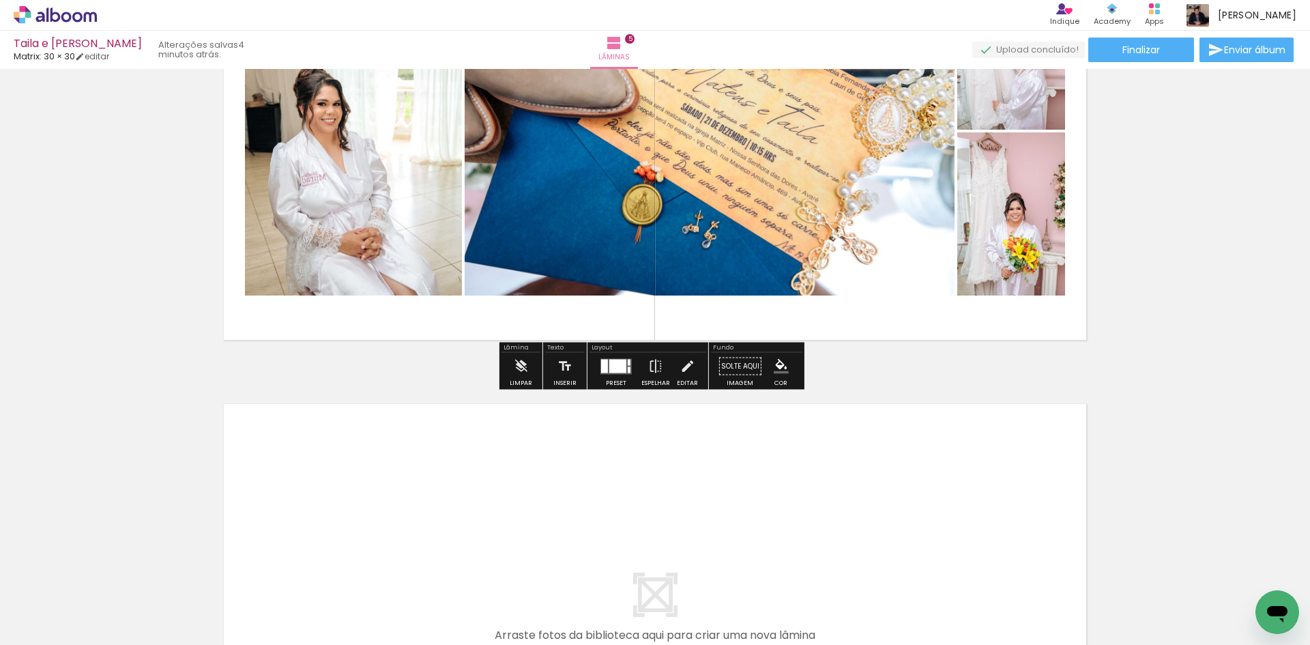
click at [609, 362] on div at bounding box center [617, 366] width 17 height 14
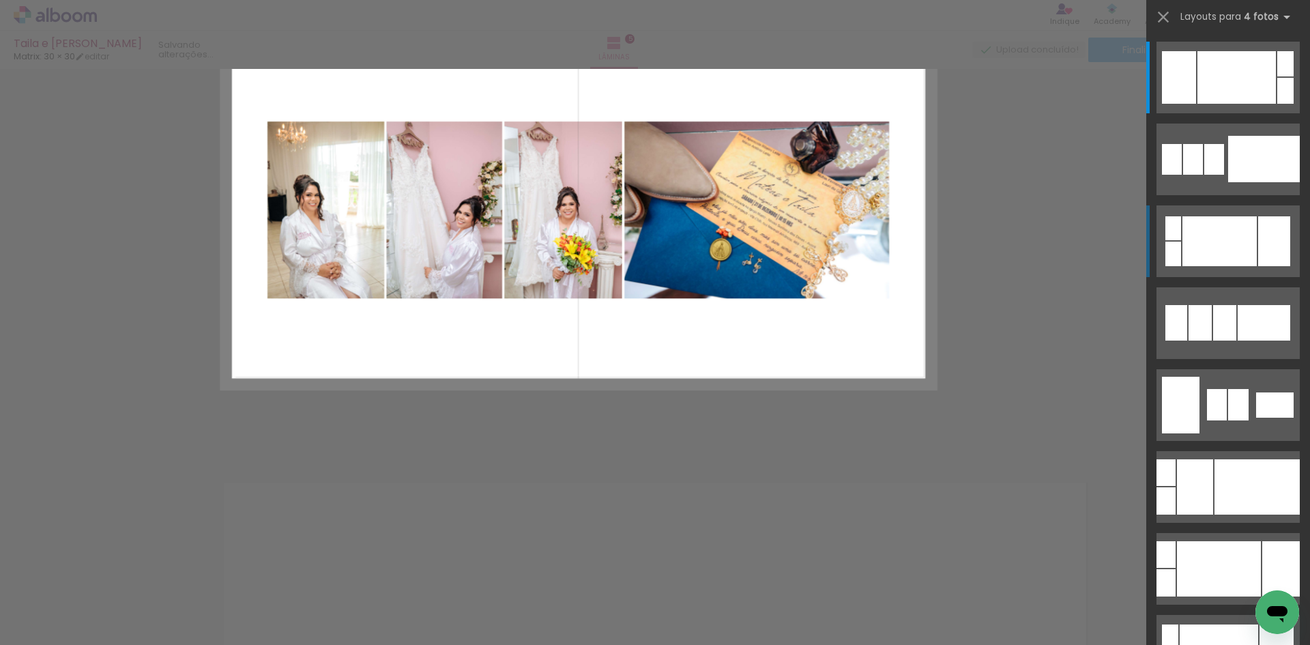
scroll to position [1940, 0]
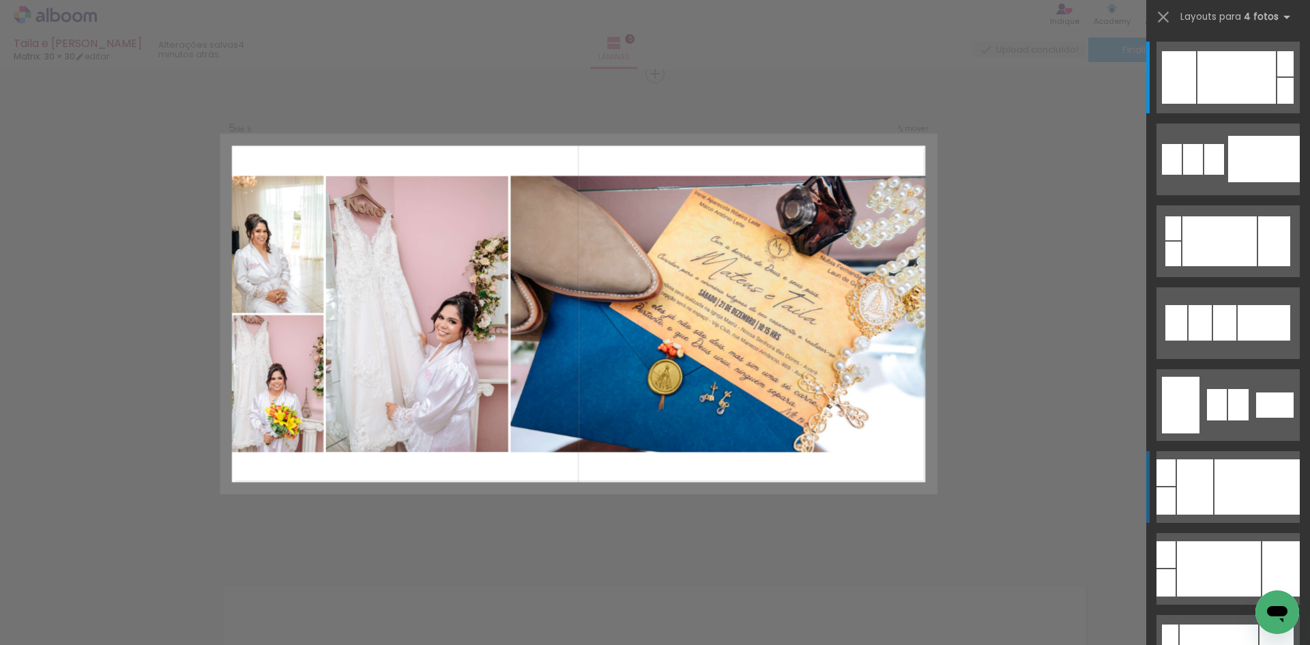
click at [1229, 503] on div at bounding box center [1257, 486] width 85 height 55
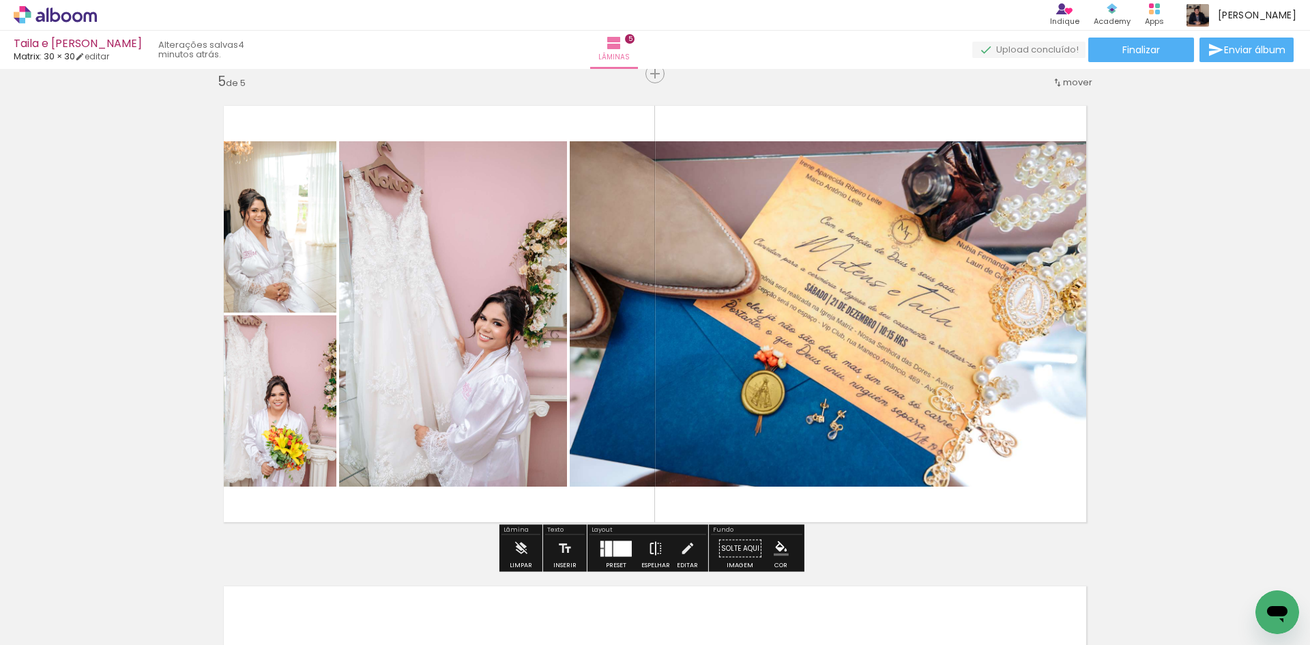
click at [648, 548] on iron-icon at bounding box center [655, 548] width 15 height 27
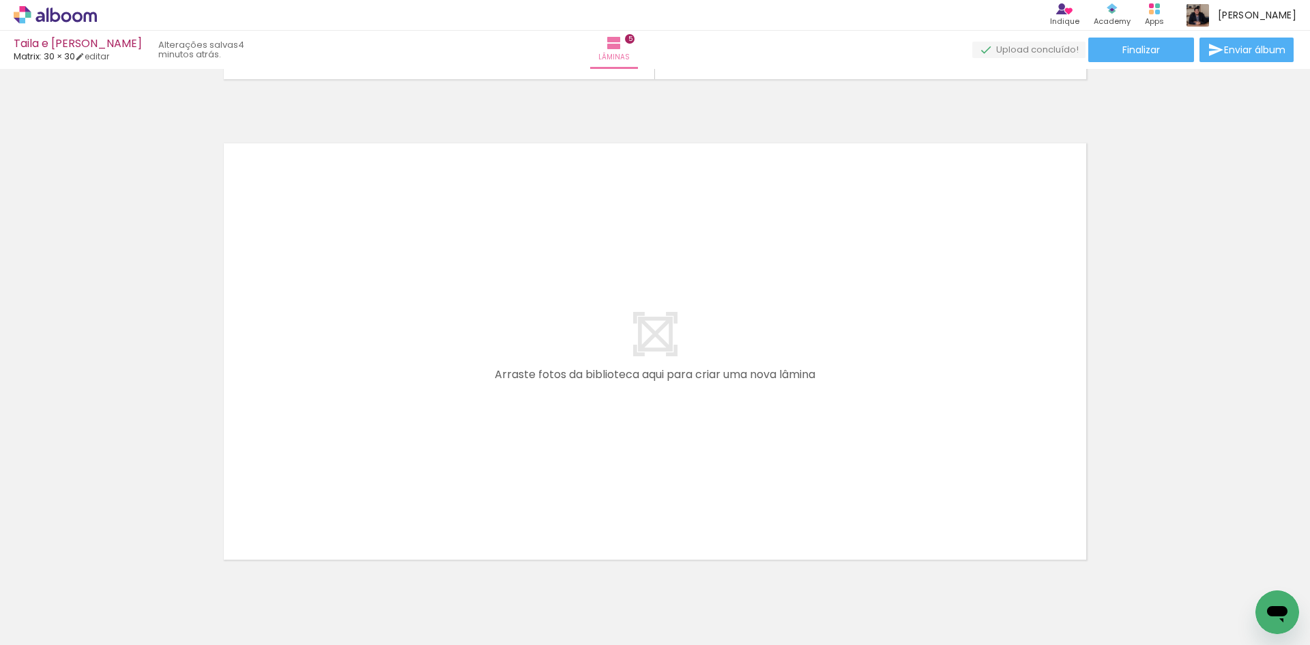
scroll to position [2394, 0]
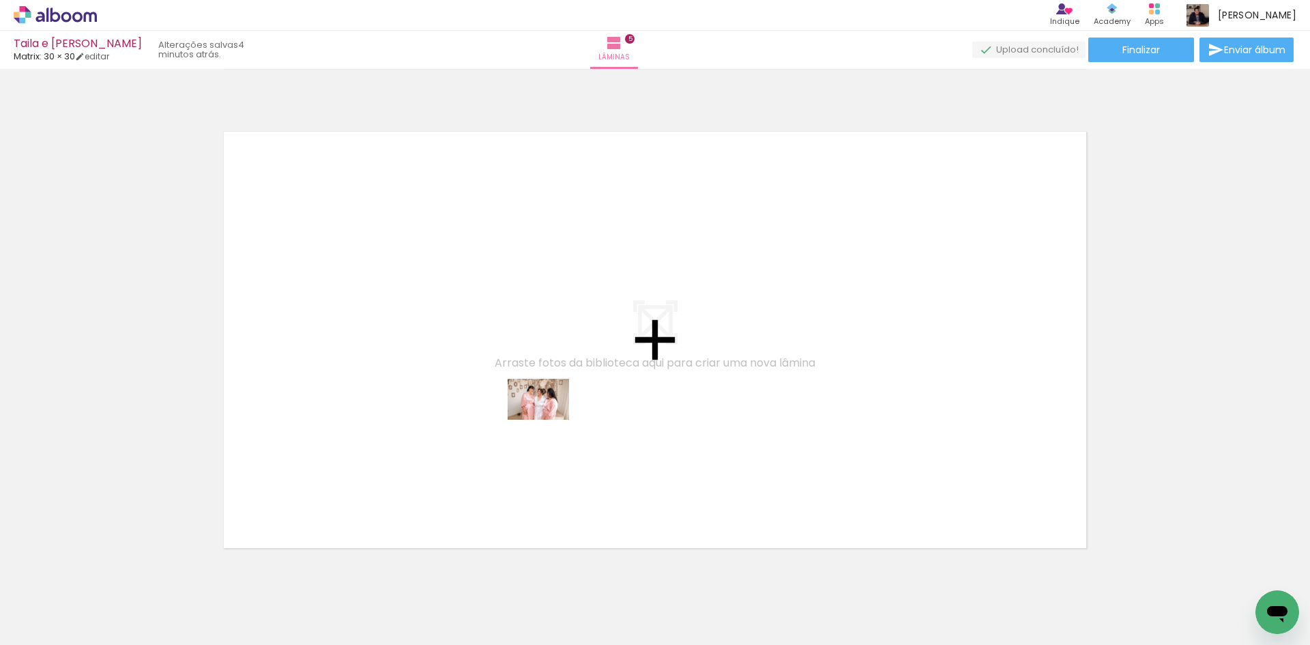
drag, startPoint x: 550, startPoint y: 584, endPoint x: 549, endPoint y: 419, distance: 164.5
click at [549, 419] on quentale-workspace at bounding box center [655, 322] width 1310 height 645
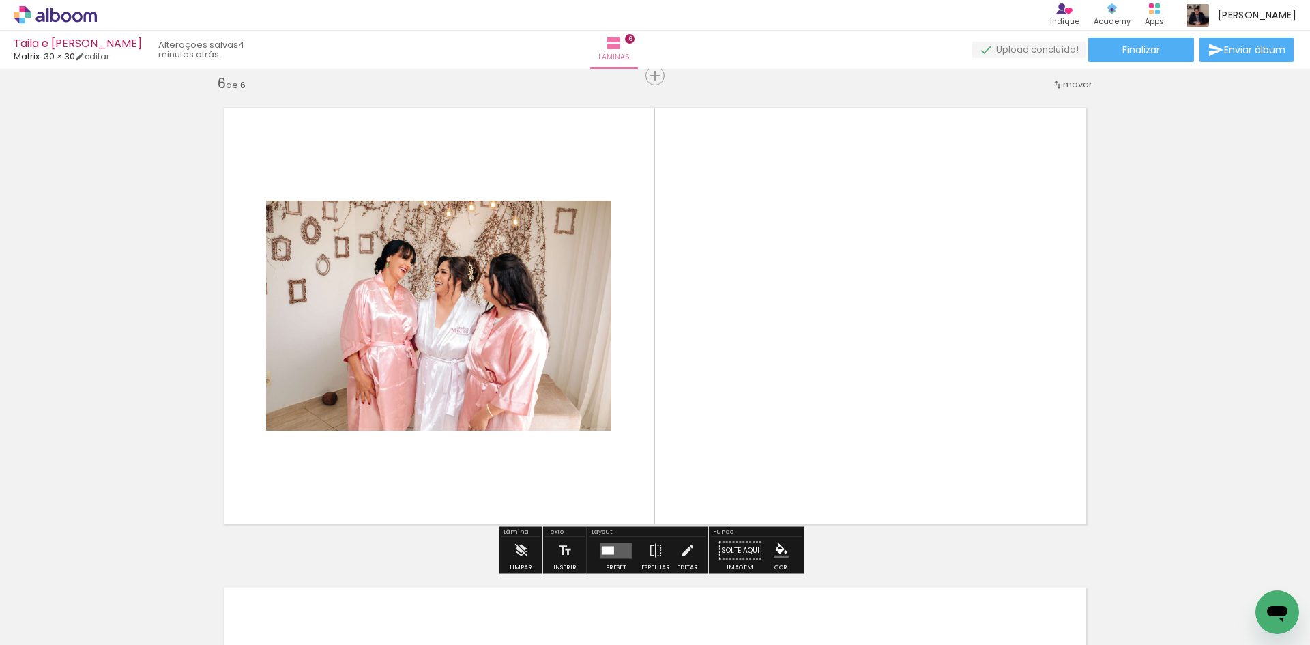
scroll to position [2420, 0]
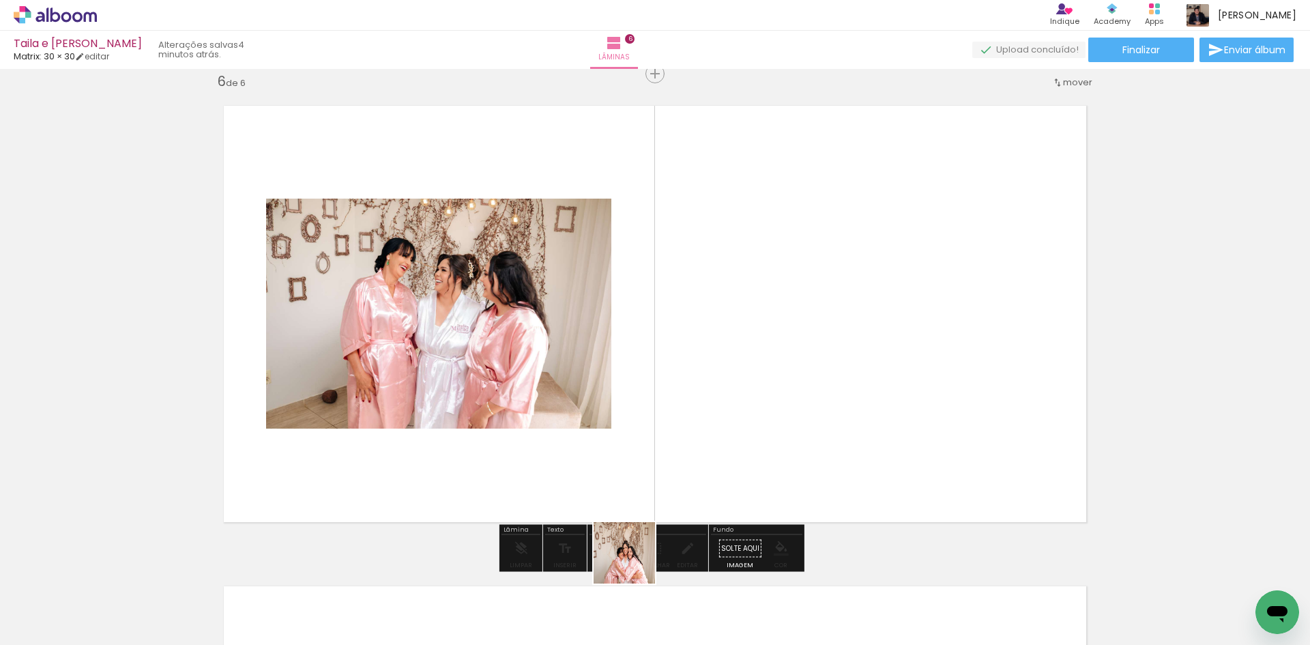
drag, startPoint x: 635, startPoint y: 563, endPoint x: 672, endPoint y: 399, distance: 168.1
click at [672, 399] on quentale-workspace at bounding box center [655, 322] width 1310 height 645
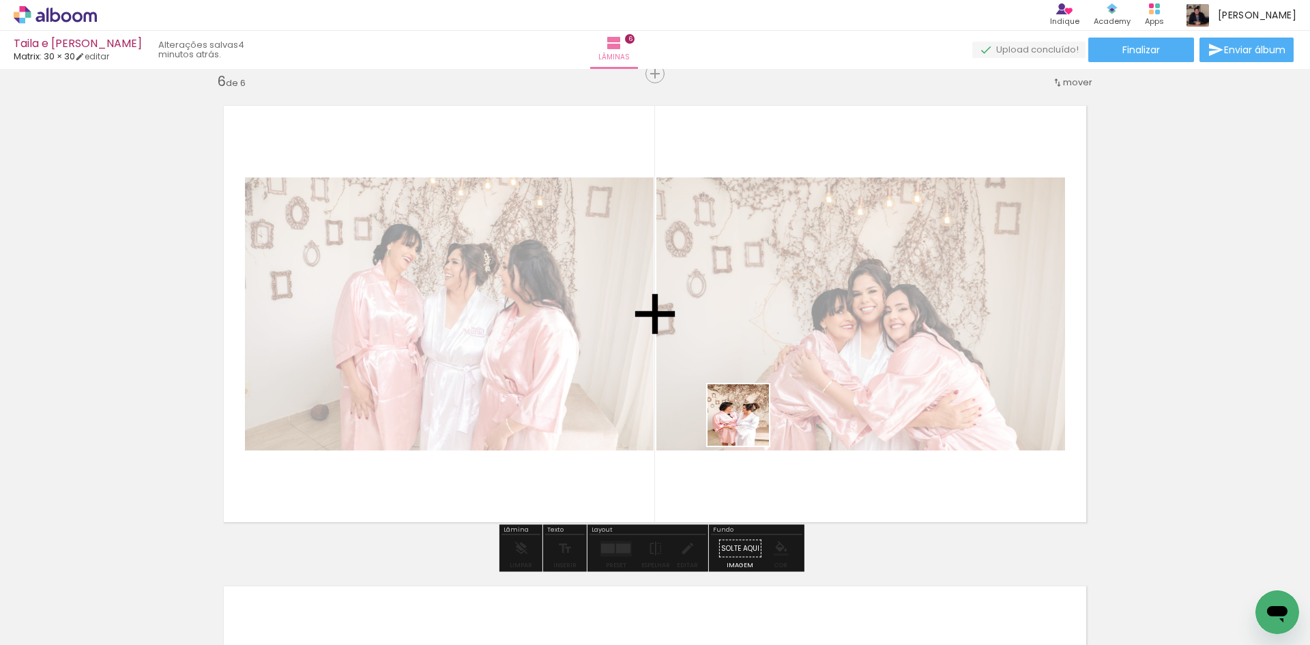
drag, startPoint x: 726, startPoint y: 490, endPoint x: 751, endPoint y: 421, distance: 73.4
click at [751, 421] on quentale-workspace at bounding box center [655, 322] width 1310 height 645
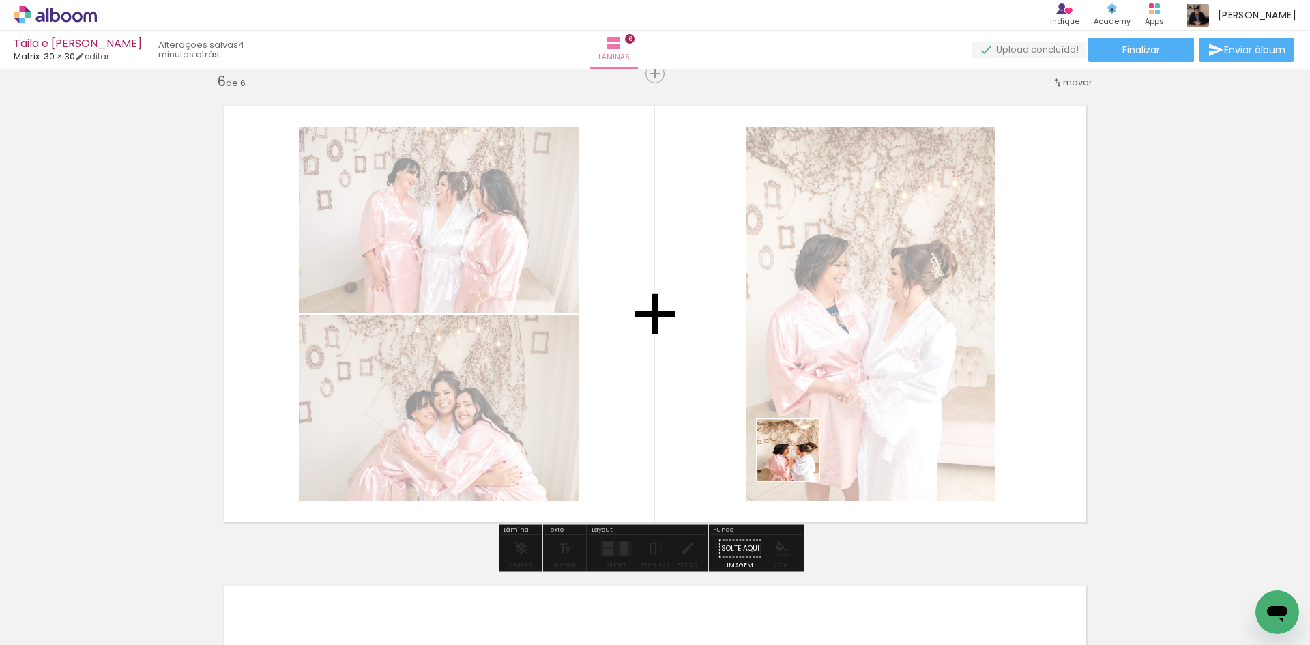
drag, startPoint x: 788, startPoint y: 513, endPoint x: 829, endPoint y: 526, distance: 43.8
click at [806, 443] on quentale-workspace at bounding box center [655, 322] width 1310 height 645
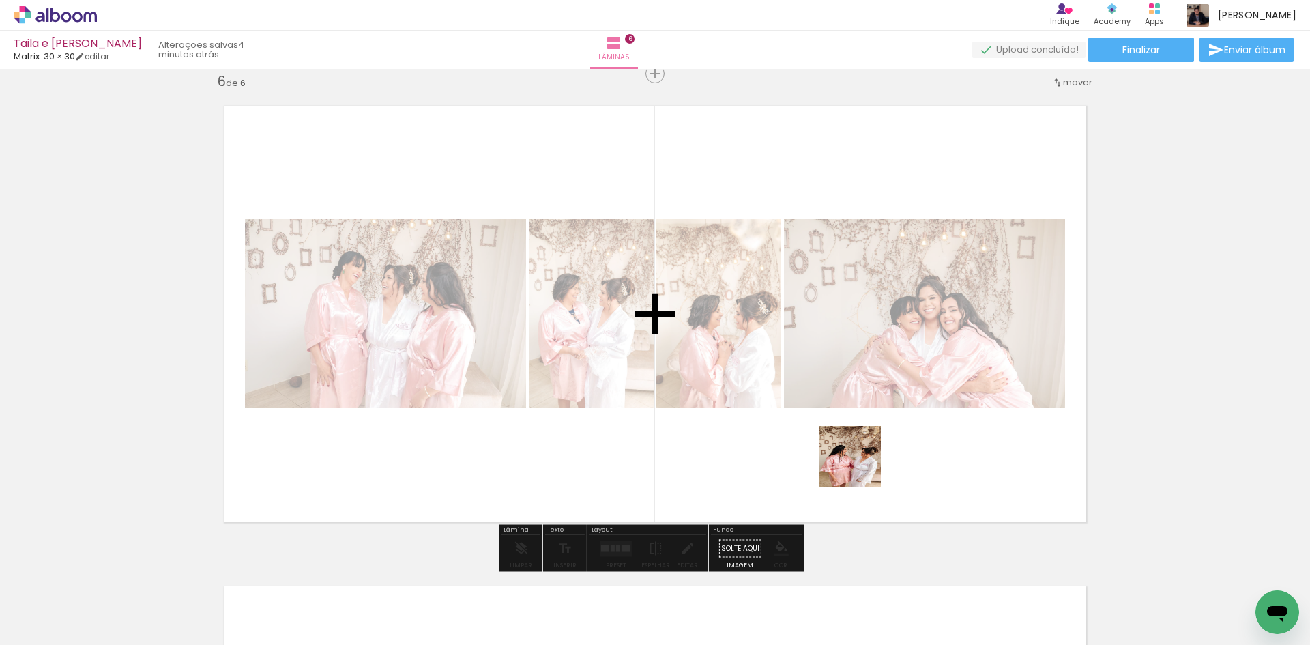
drag, startPoint x: 859, startPoint y: 515, endPoint x: 865, endPoint y: 440, distance: 75.4
click at [865, 440] on quentale-workspace at bounding box center [655, 322] width 1310 height 645
